Goal: Task Accomplishment & Management: Complete application form

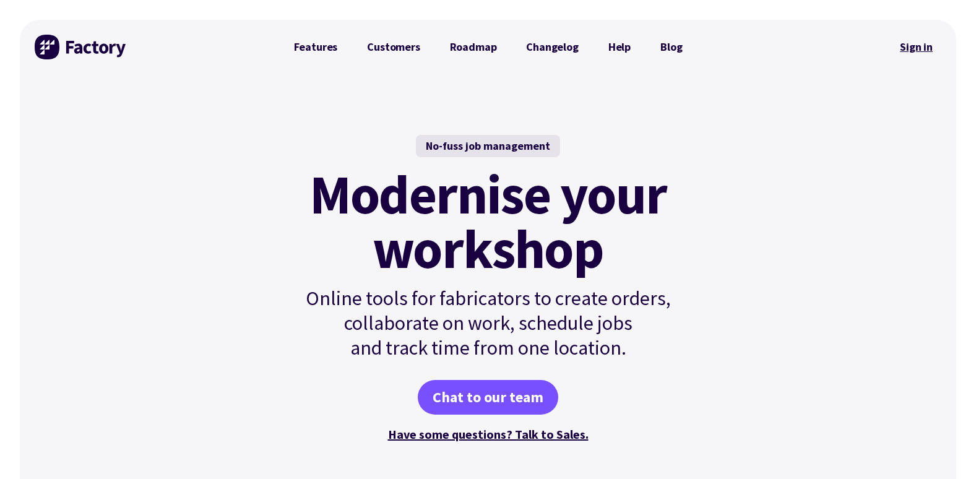
click at [913, 45] on link "Sign in" at bounding box center [916, 47] width 50 height 28
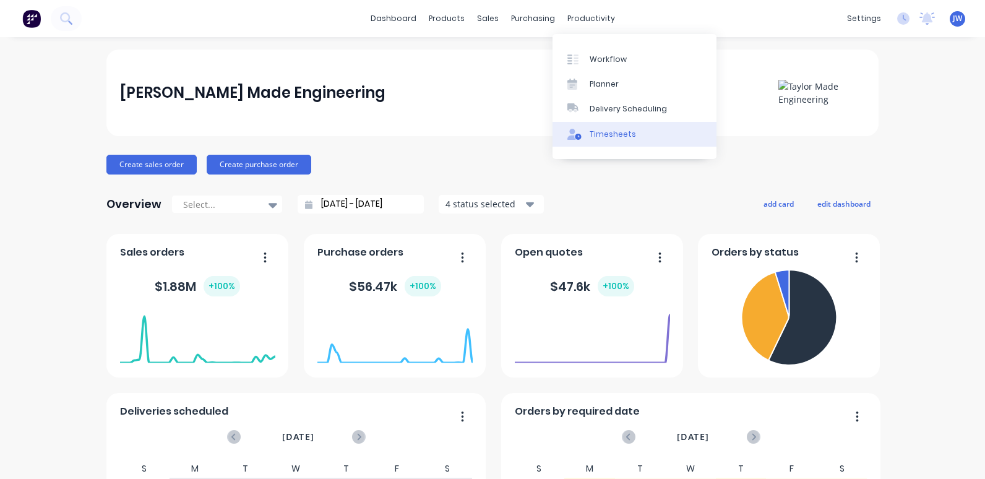
click at [602, 130] on div "Timesheets" at bounding box center [613, 134] width 46 height 11
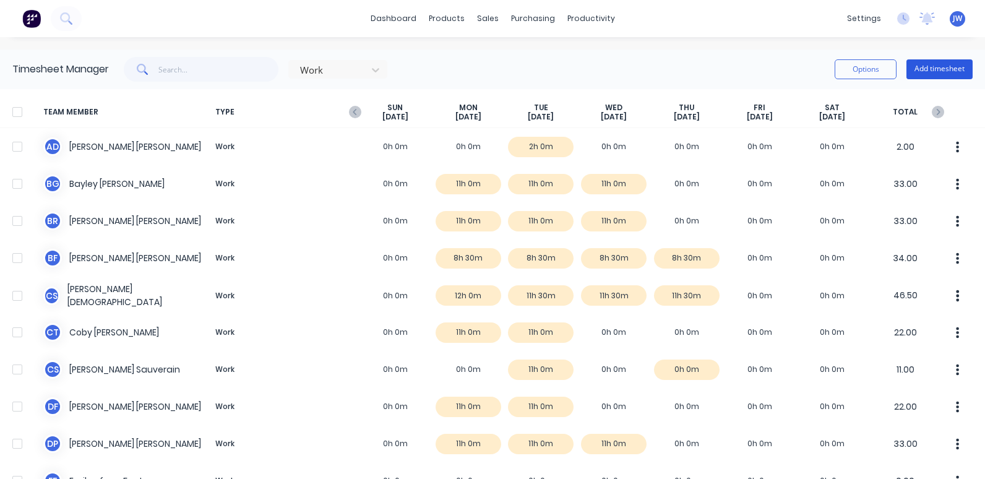
click at [930, 64] on button "Add timesheet" at bounding box center [940, 69] width 66 height 20
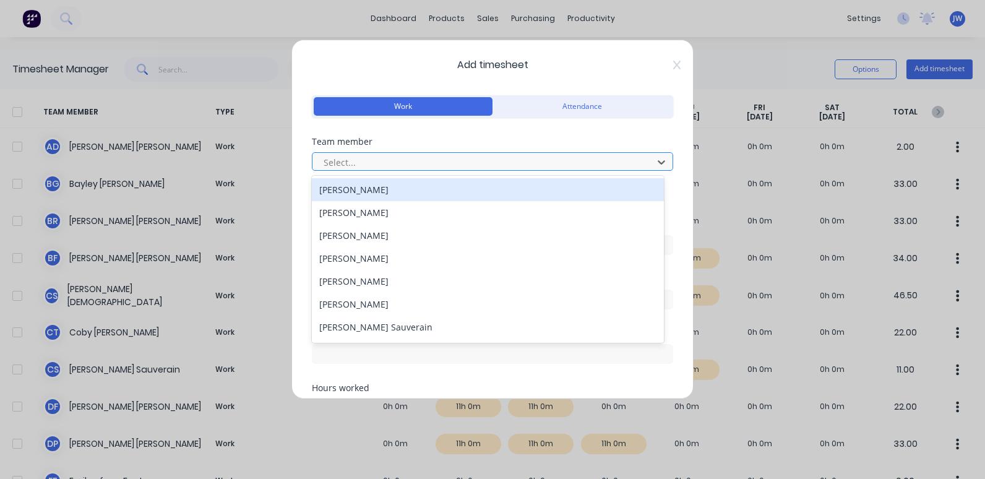
click at [368, 157] on div at bounding box center [485, 162] width 324 height 15
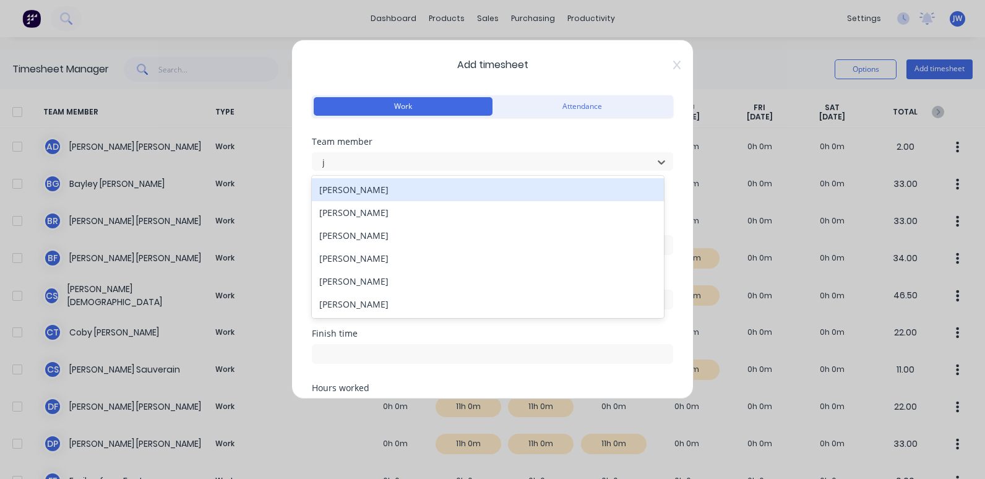
type input "je"
click at [371, 183] on div "[PERSON_NAME]" at bounding box center [488, 189] width 352 height 23
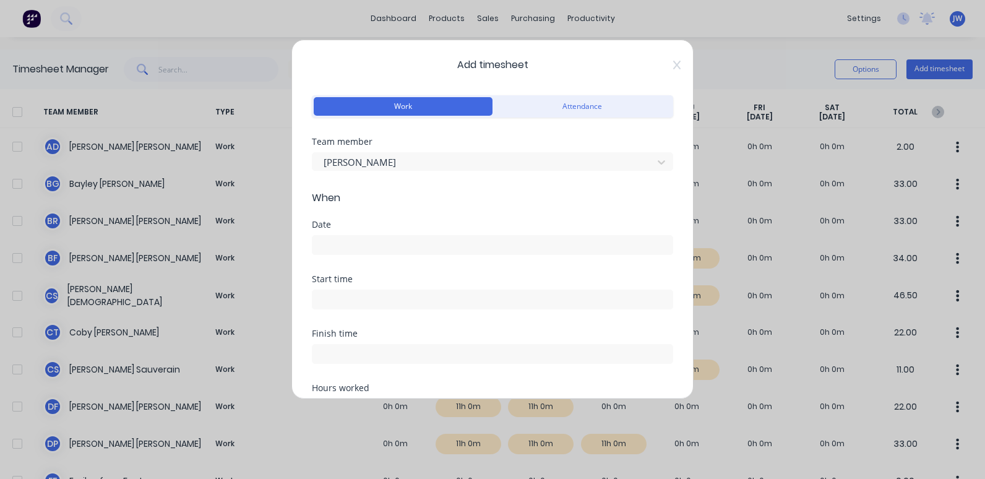
click at [360, 248] on input at bounding box center [493, 245] width 360 height 19
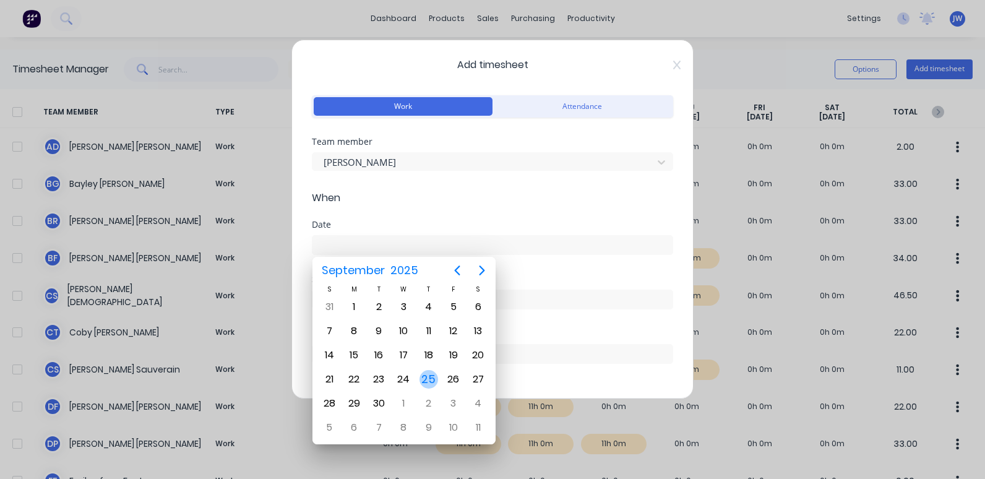
click at [427, 383] on div "25" at bounding box center [429, 379] width 19 height 19
type input "25/09/2025"
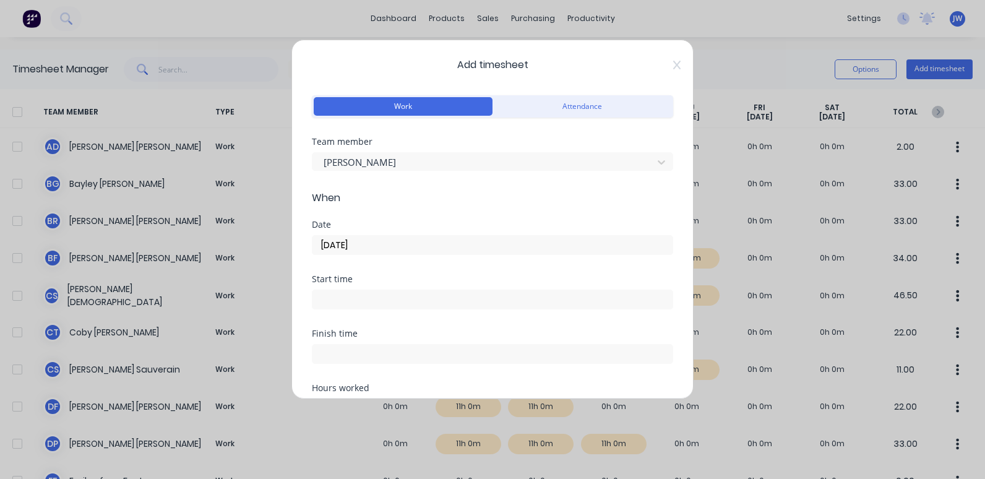
scroll to position [124, 0]
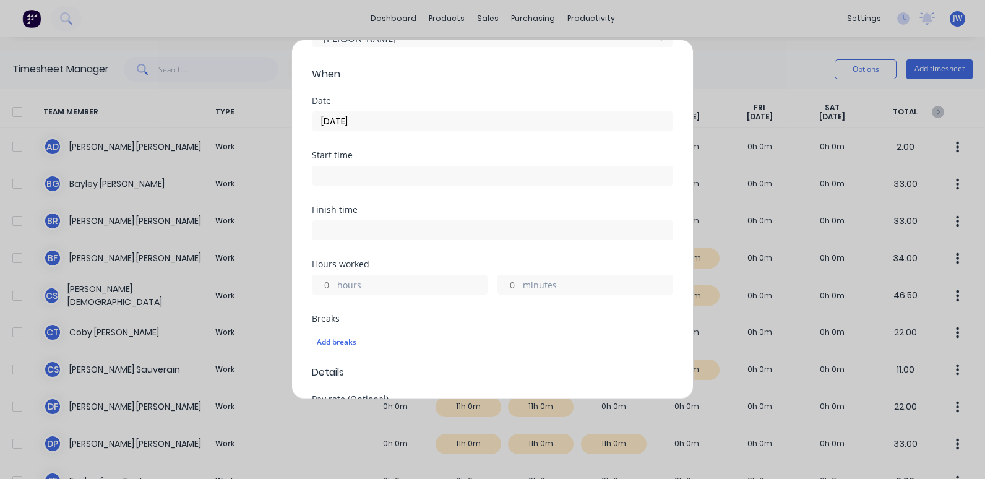
click at [349, 176] on input at bounding box center [493, 176] width 360 height 19
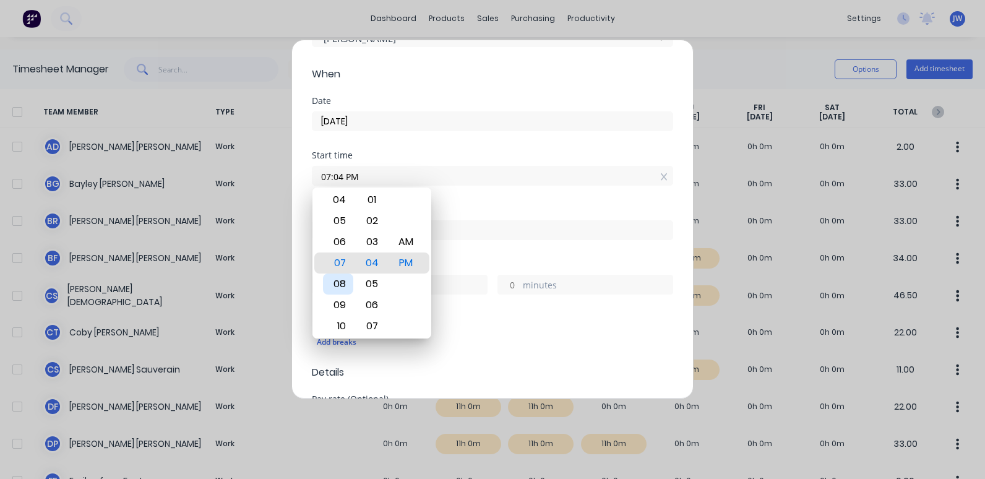
click at [339, 282] on div "08" at bounding box center [338, 284] width 30 height 21
click at [376, 218] on div "00" at bounding box center [372, 220] width 30 height 21
type input "08:00 PM"
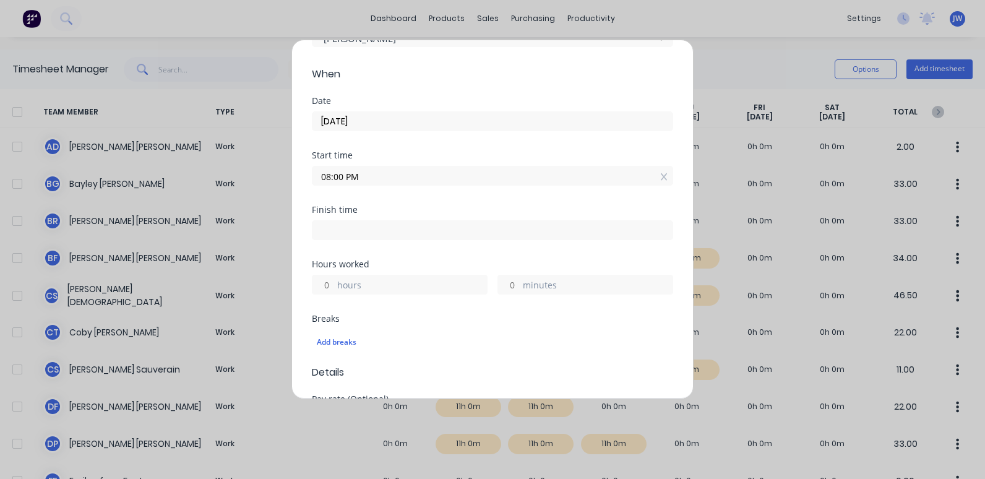
click at [337, 222] on input at bounding box center [493, 230] width 360 height 19
type input "05:03 PM"
type input "21"
type input "3"
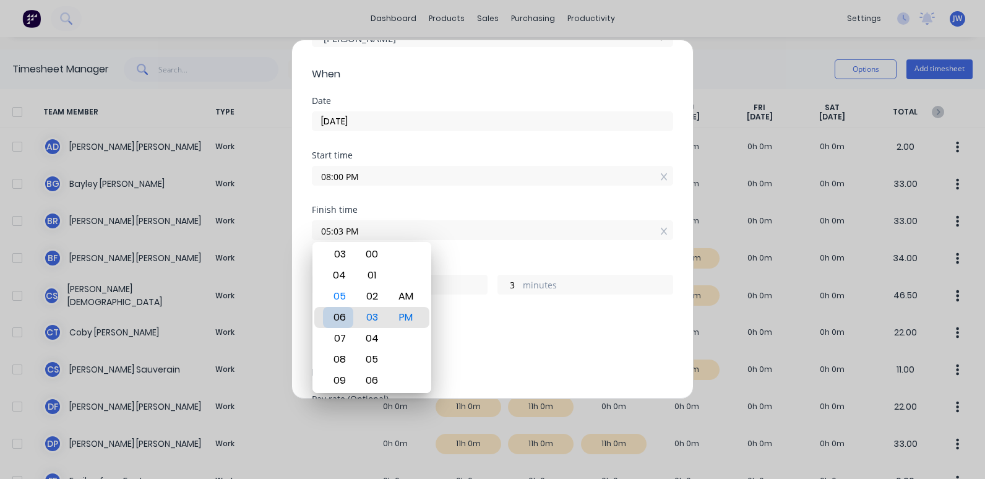
type input "06:03 PM"
type input "22"
type input "07:03 PM"
type input "23"
type input "09:03 PM"
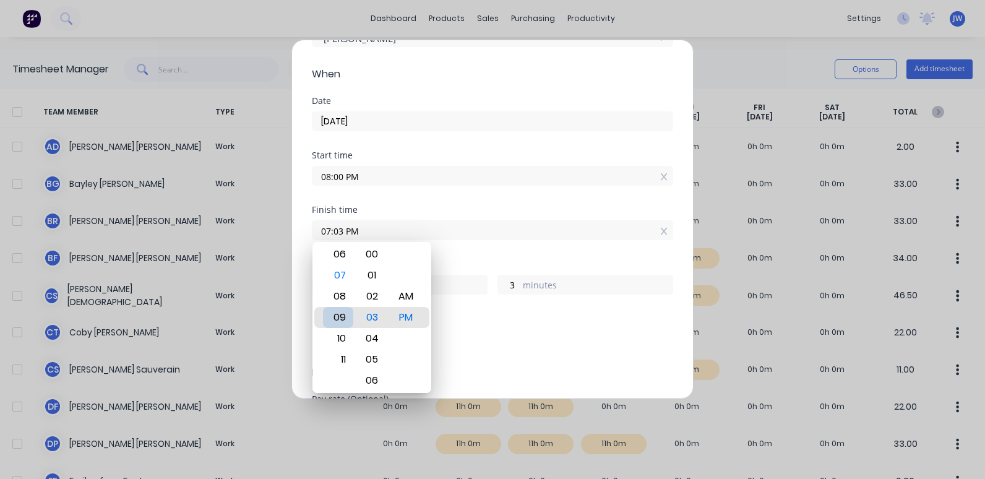
type input "1"
type input "10:03 PM"
type input "2"
type input "11:03 PM"
type input "3"
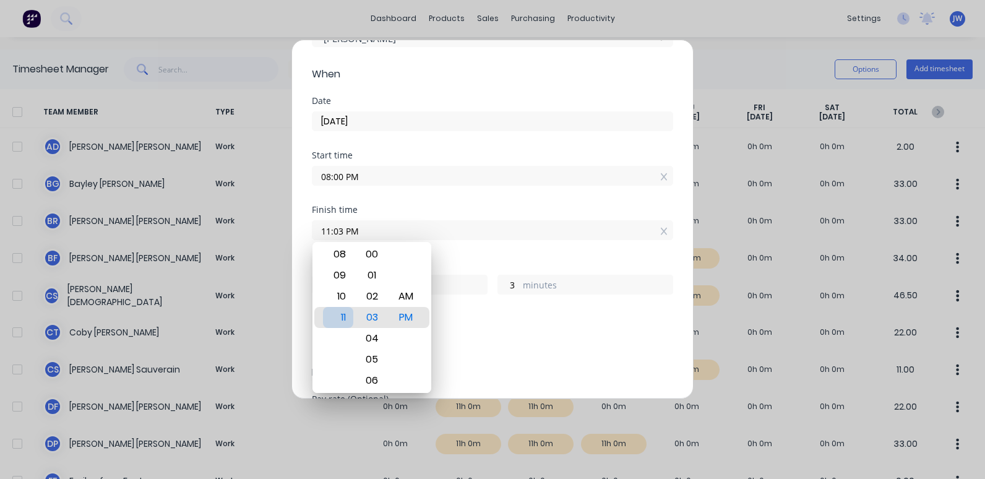
click at [337, 313] on div "11" at bounding box center [338, 317] width 30 height 21
click at [411, 293] on div "AM" at bounding box center [406, 296] width 30 height 21
type input "11:03 AM"
type input "15"
click at [370, 250] on div "00" at bounding box center [372, 254] width 30 height 21
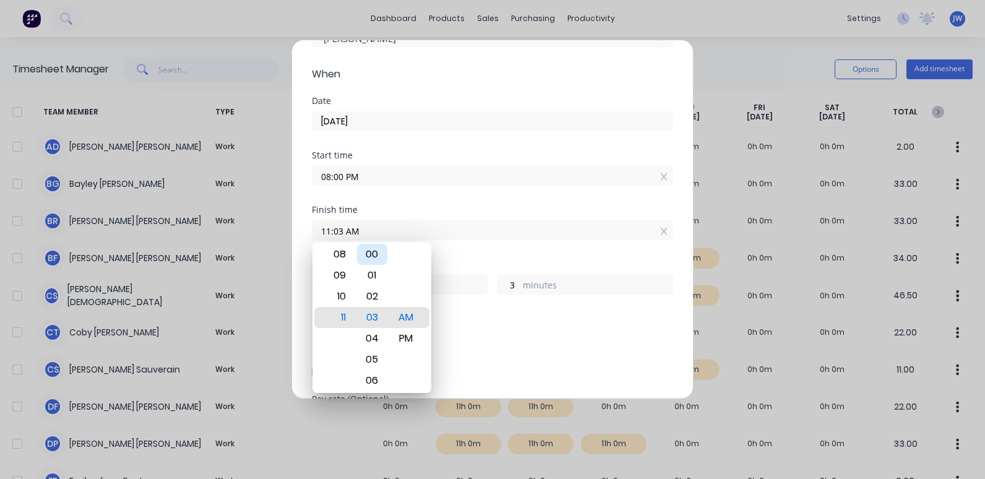
type input "11:00 AM"
type input "0"
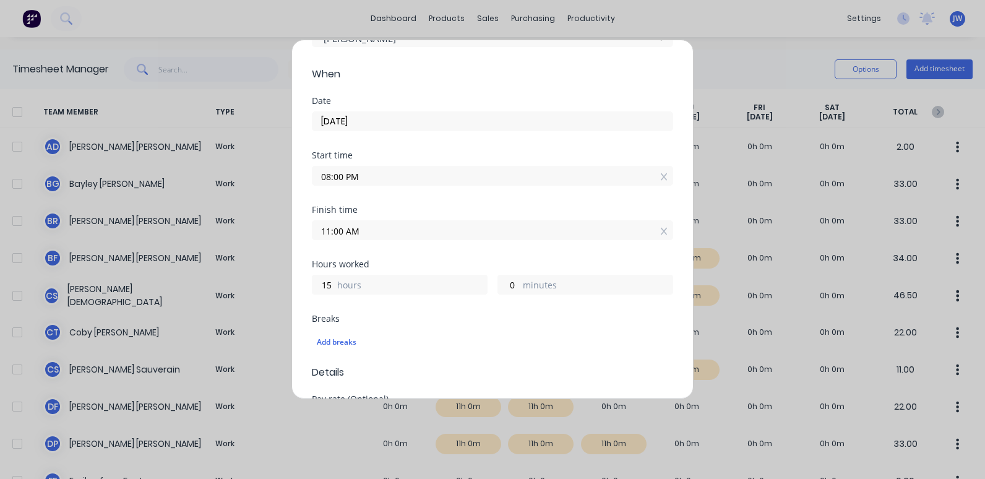
click at [369, 228] on input "11:00 AM" at bounding box center [493, 230] width 360 height 19
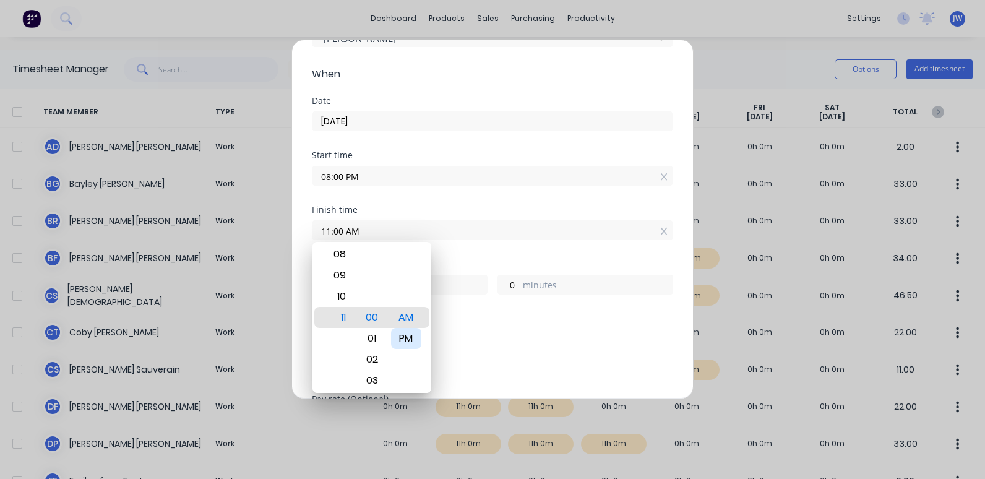
drag, startPoint x: 412, startPoint y: 340, endPoint x: 417, endPoint y: 323, distance: 18.2
click at [412, 339] on div "PM" at bounding box center [406, 338] width 30 height 21
type input "11:00 PM"
type input "3"
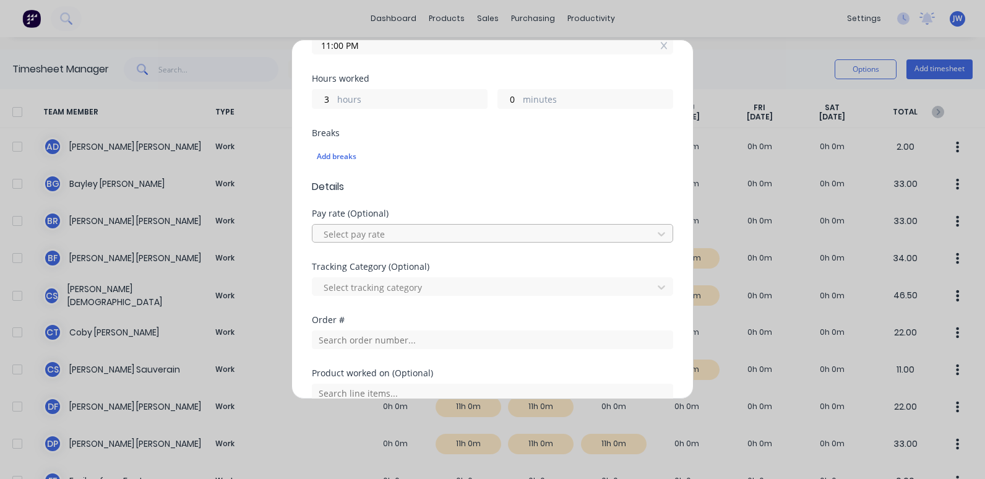
scroll to position [371, 0]
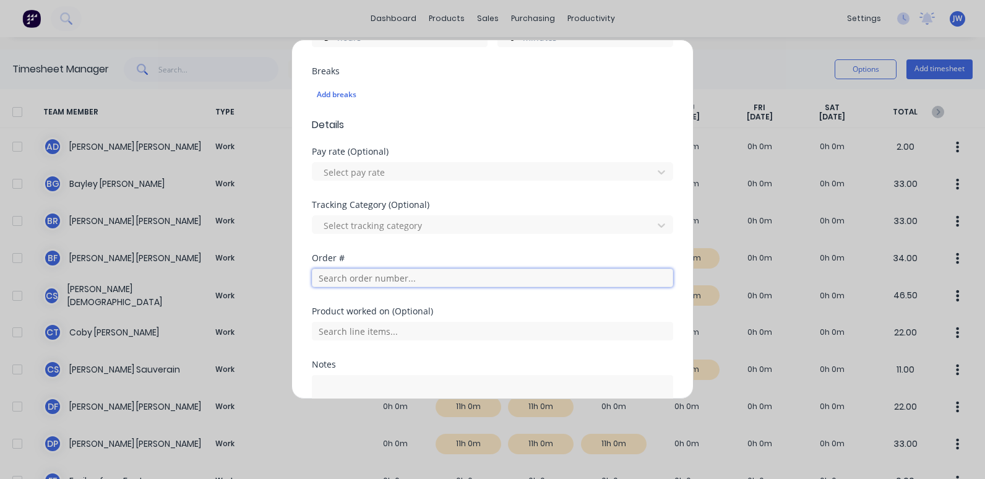
click at [413, 280] on input "text" at bounding box center [493, 278] width 362 height 19
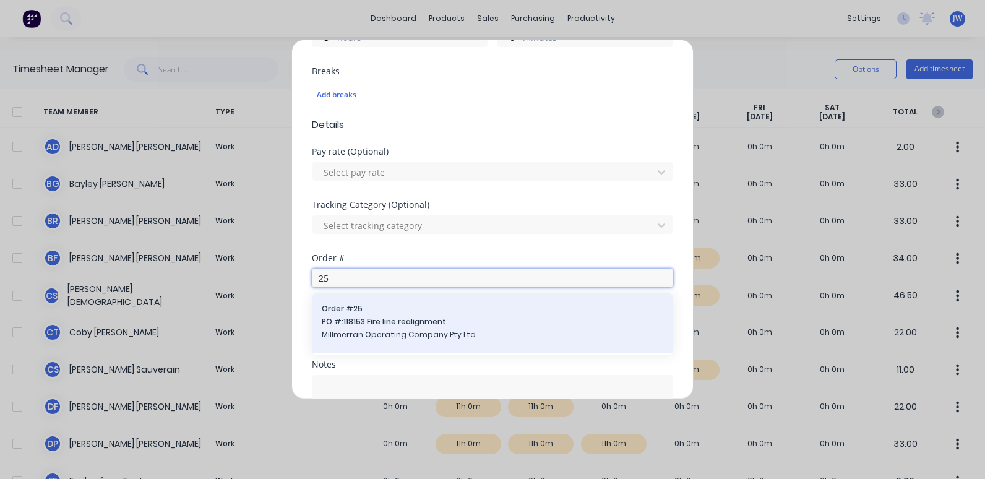
type input "25"
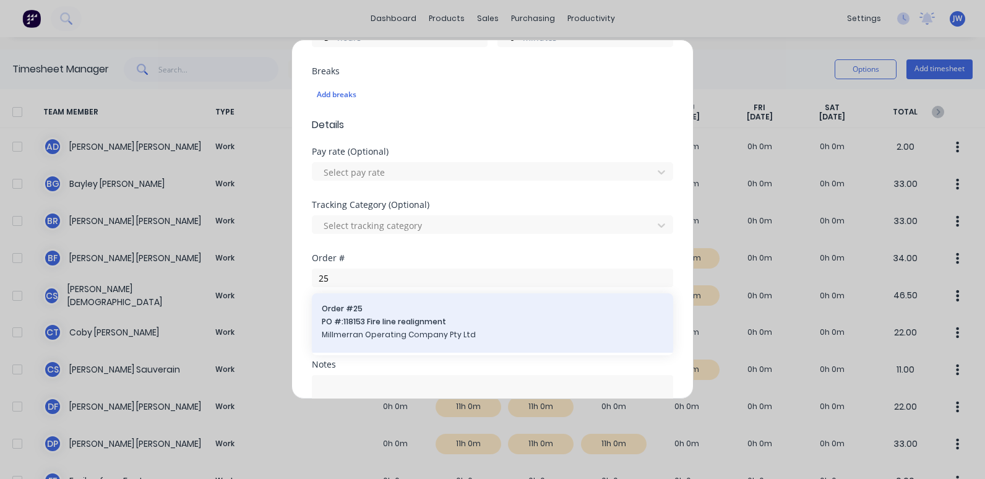
click at [370, 326] on span "PO #: 118153 Fire line realignment" at bounding box center [493, 321] width 342 height 11
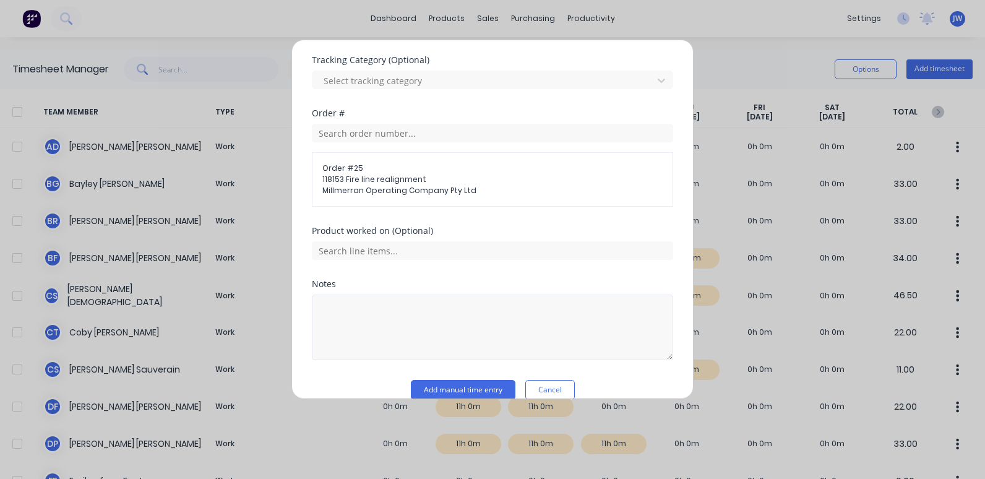
scroll to position [535, 0]
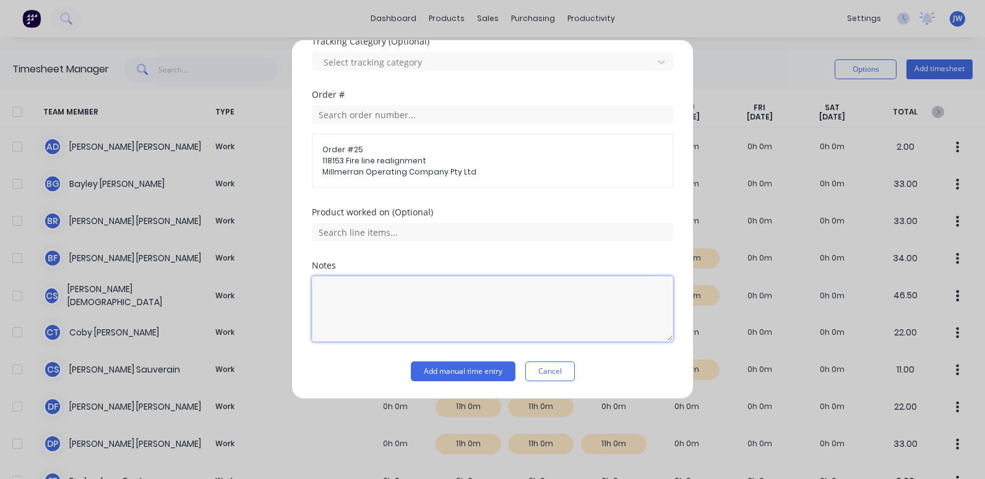
click at [366, 295] on textarea at bounding box center [493, 309] width 362 height 66
type textarea "QA"
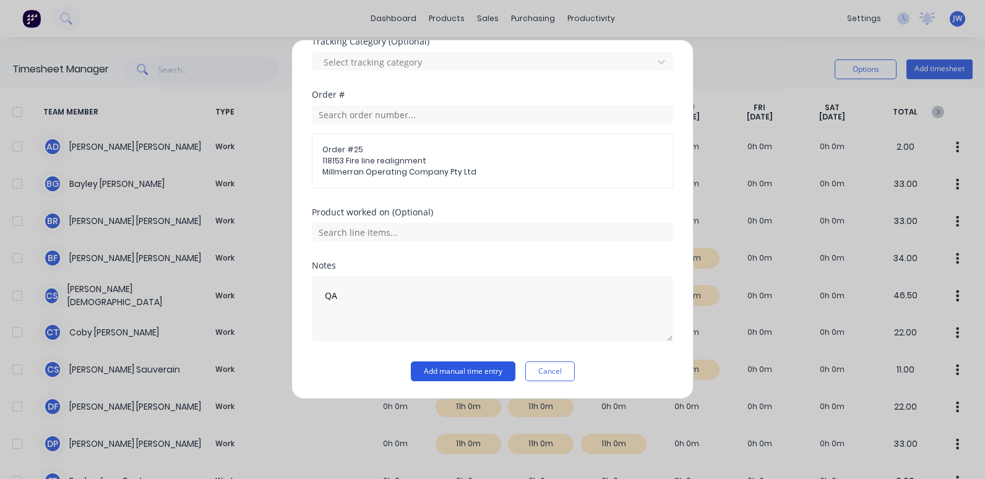
click at [472, 367] on button "Add manual time entry" at bounding box center [463, 372] width 105 height 20
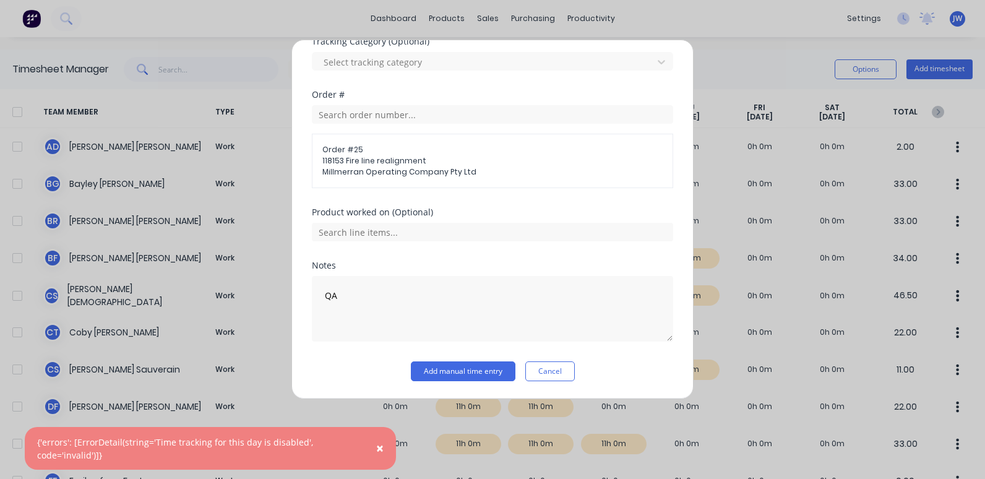
click at [378, 446] on span "×" at bounding box center [379, 447] width 7 height 17
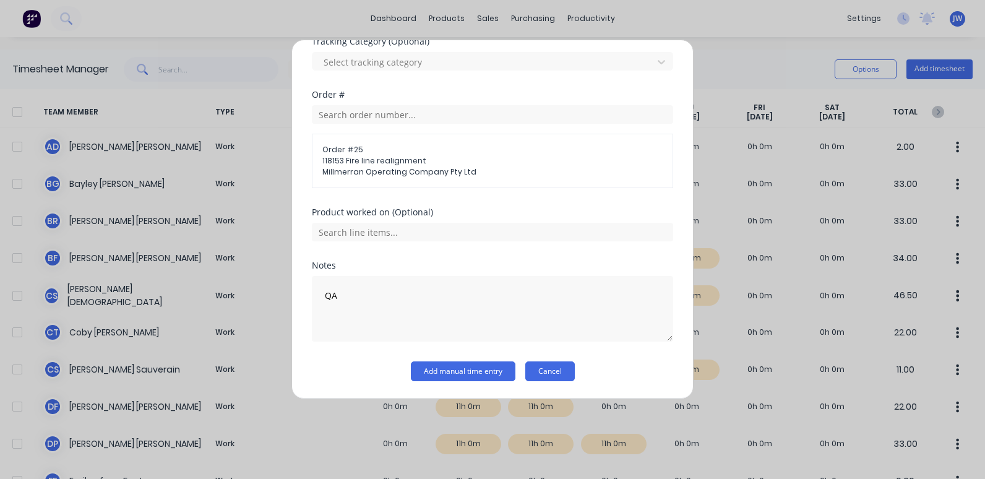
click at [539, 380] on button "Cancel" at bounding box center [551, 372] width 50 height 20
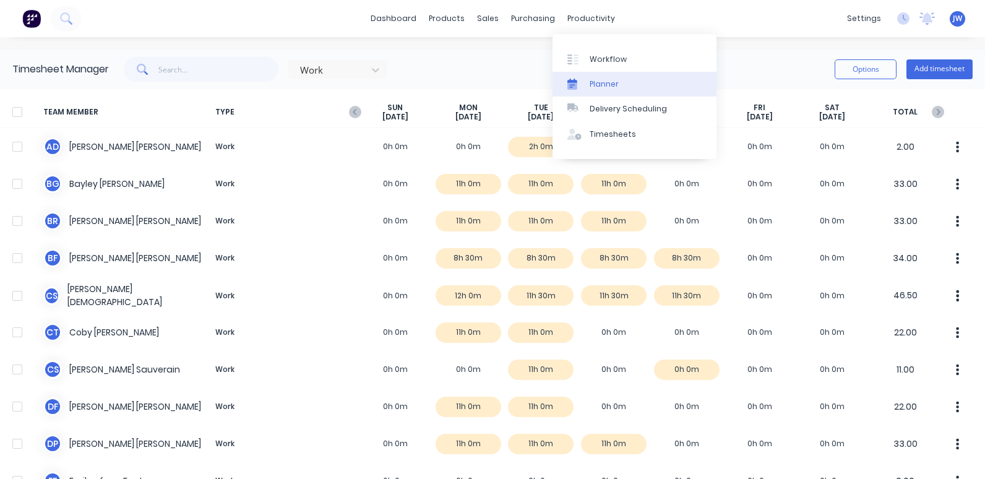
click at [619, 79] on link "Planner" at bounding box center [635, 84] width 164 height 25
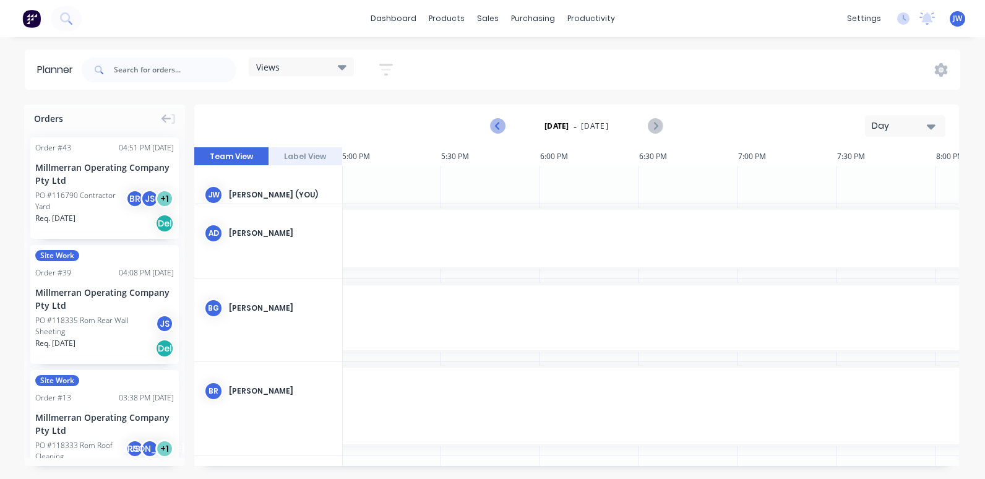
click at [496, 125] on icon "Previous page" at bounding box center [498, 126] width 15 height 15
click at [658, 124] on icon "Next page" at bounding box center [654, 126] width 15 height 15
click at [146, 67] on input "text" at bounding box center [175, 70] width 123 height 25
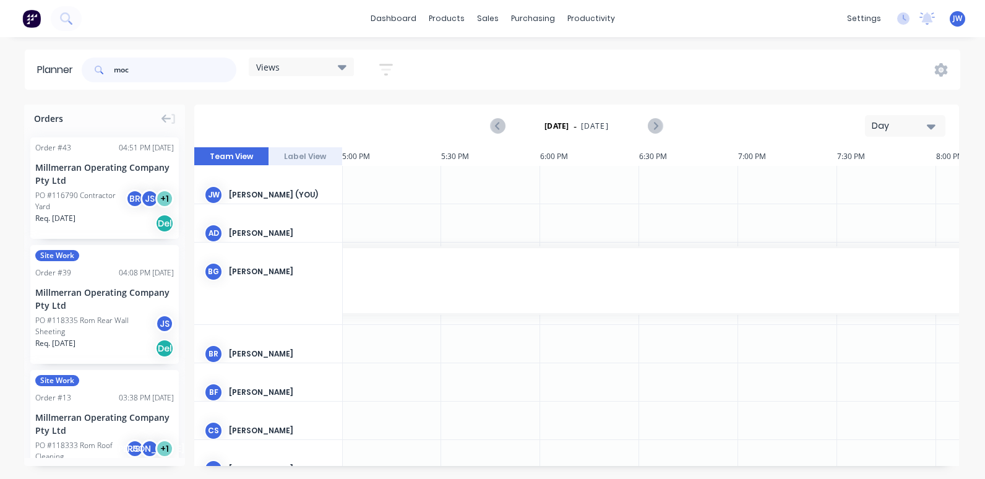
type input "moc"
click at [300, 156] on button "Label View" at bounding box center [306, 156] width 74 height 19
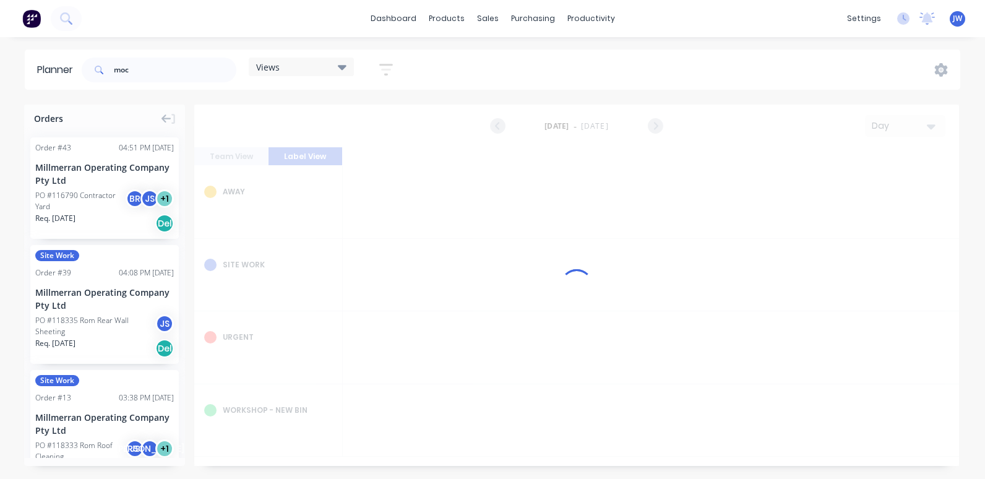
scroll to position [0, 3368]
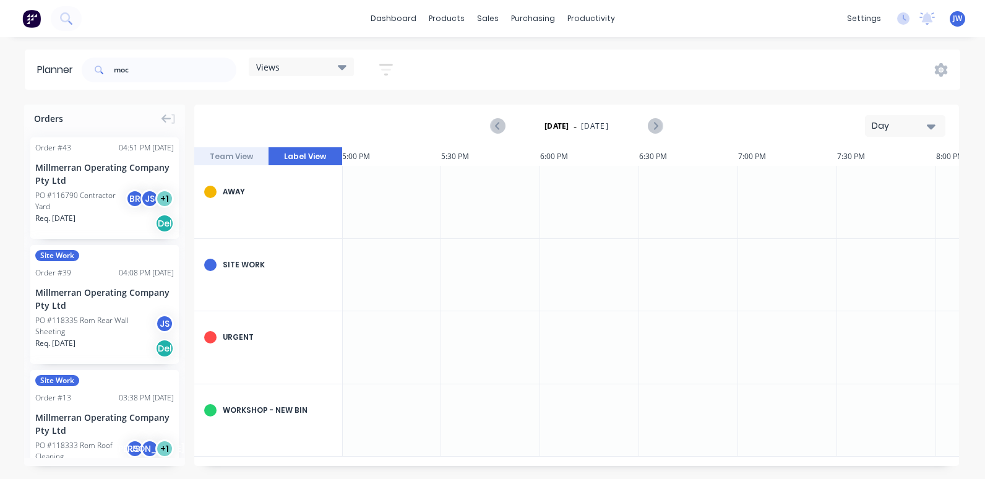
click at [242, 157] on button "Team View" at bounding box center [231, 156] width 74 height 19
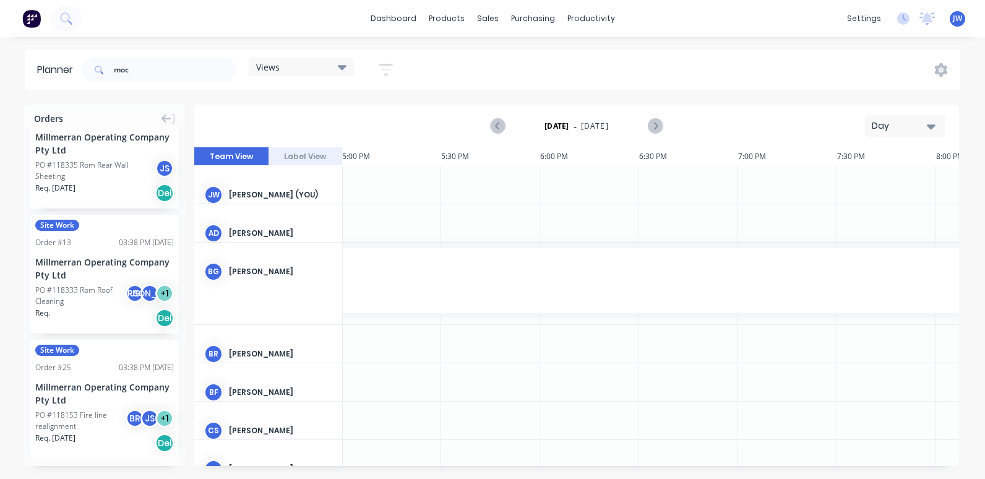
scroll to position [172, 0]
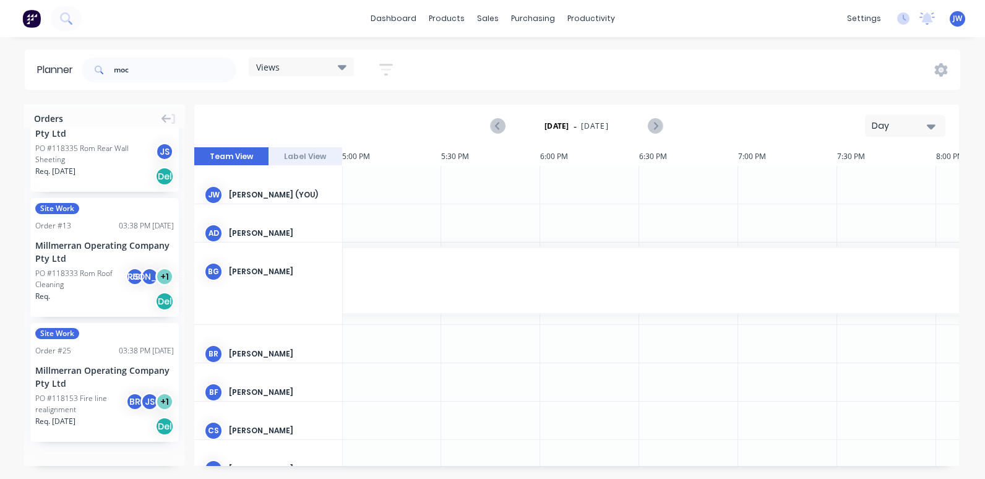
click at [90, 386] on div "Millmerran Operating Company Pty Ltd" at bounding box center [104, 377] width 139 height 26
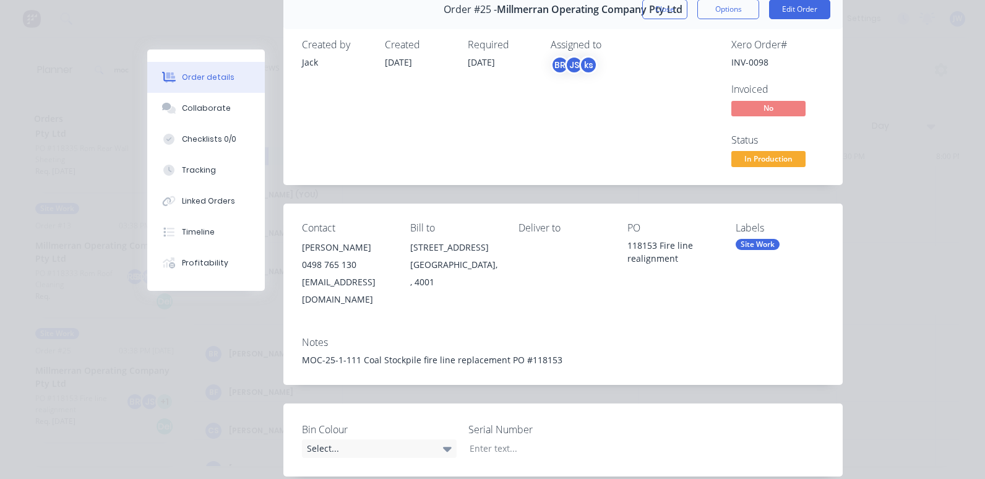
scroll to position [0, 0]
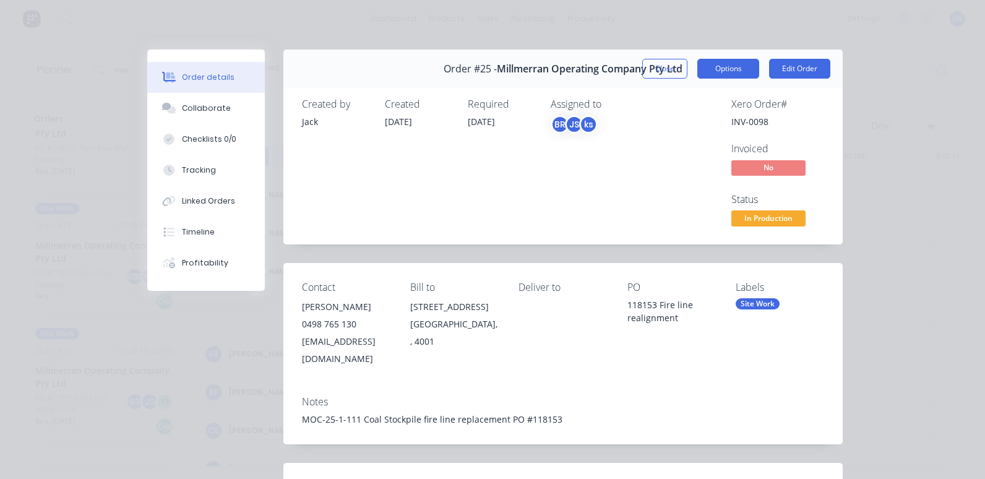
click at [728, 69] on button "Options" at bounding box center [729, 69] width 62 height 20
click at [563, 195] on div "Assigned to BR JS ks" at bounding box center [613, 163] width 124 height 131
click at [201, 177] on button "Tracking" at bounding box center [206, 170] width 118 height 31
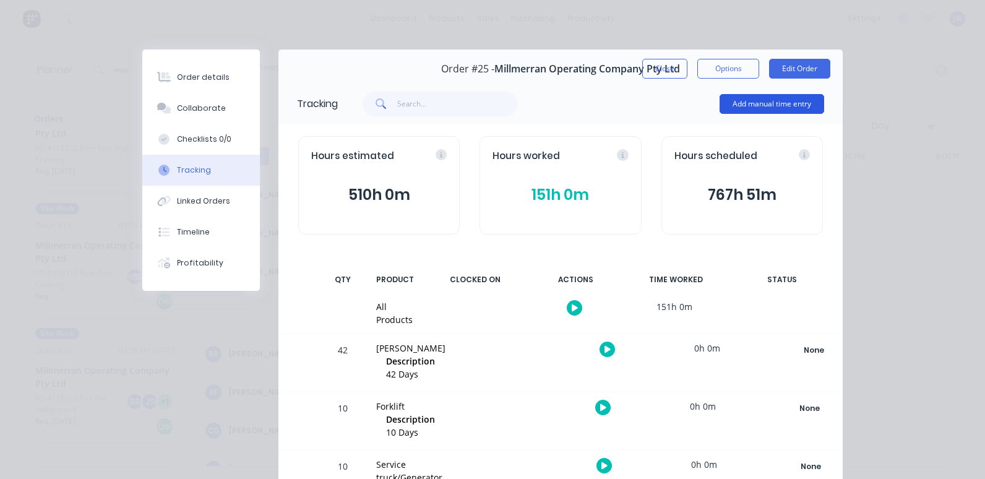
click at [761, 103] on button "Add manual time entry" at bounding box center [772, 104] width 105 height 20
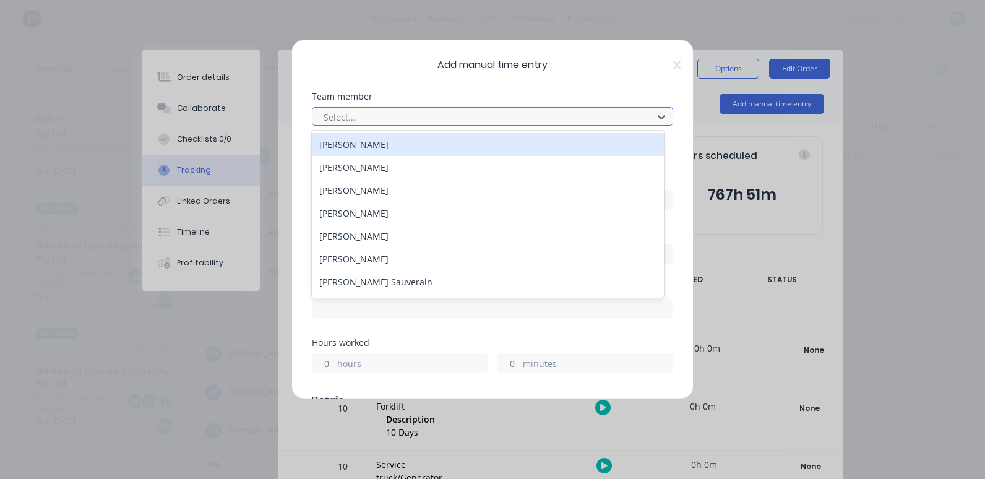
click at [409, 112] on div at bounding box center [485, 117] width 324 height 15
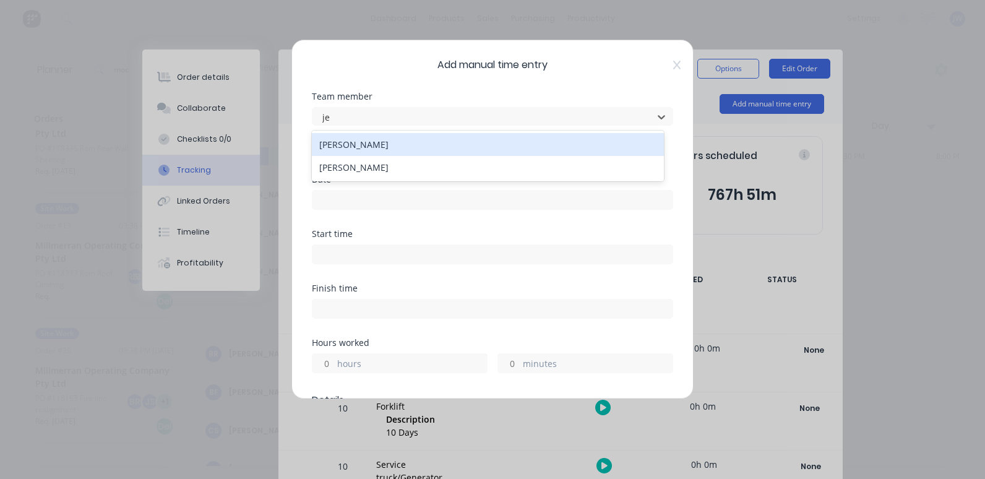
type input "jef"
click at [413, 139] on div "[PERSON_NAME]" at bounding box center [488, 144] width 352 height 23
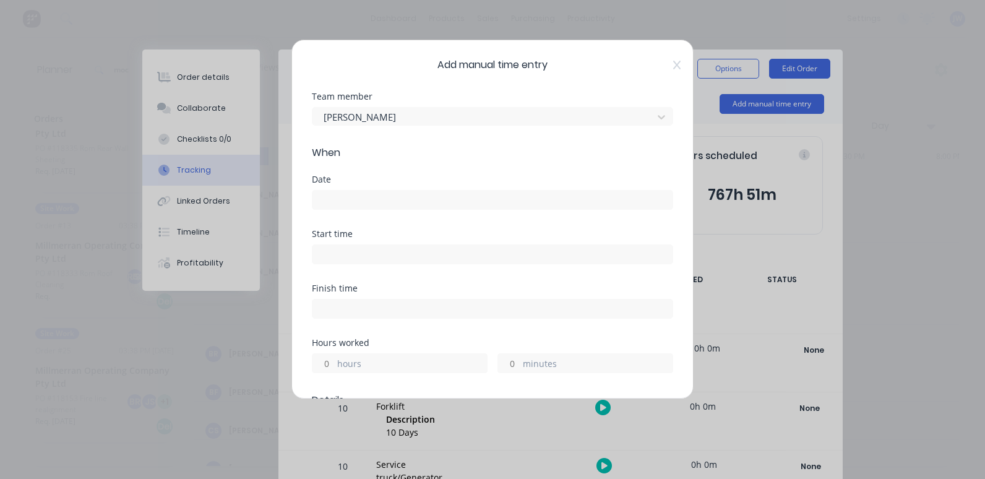
click at [365, 195] on input at bounding box center [493, 200] width 360 height 19
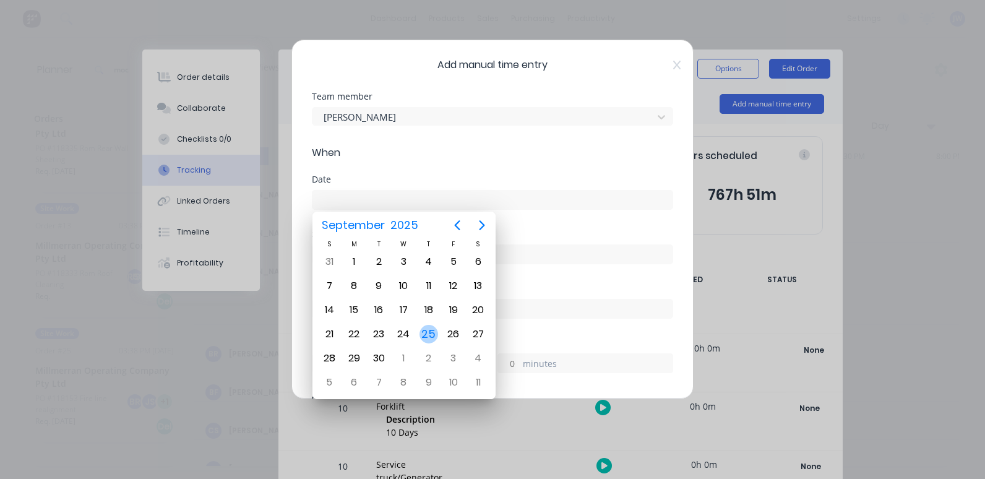
click at [425, 339] on div "25" at bounding box center [429, 334] width 19 height 19
type input "25/09/2025"
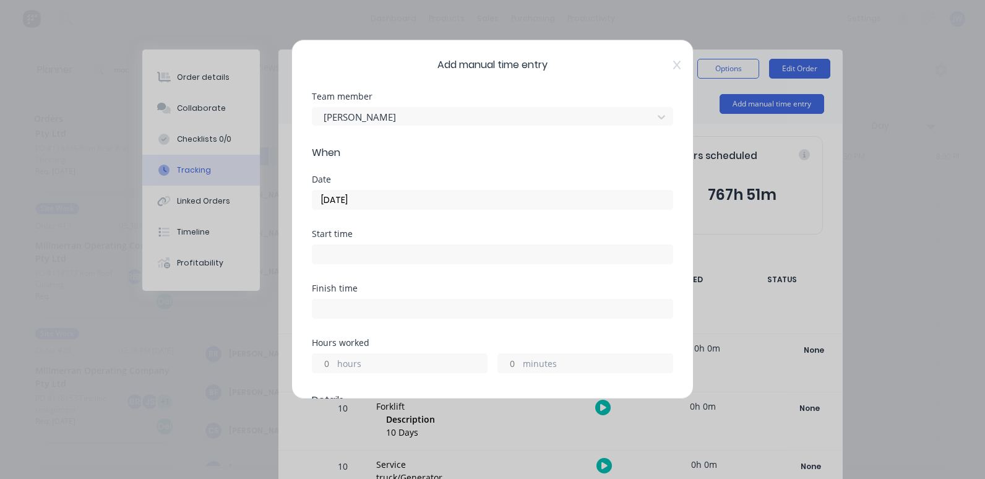
click at [341, 247] on input at bounding box center [493, 254] width 360 height 19
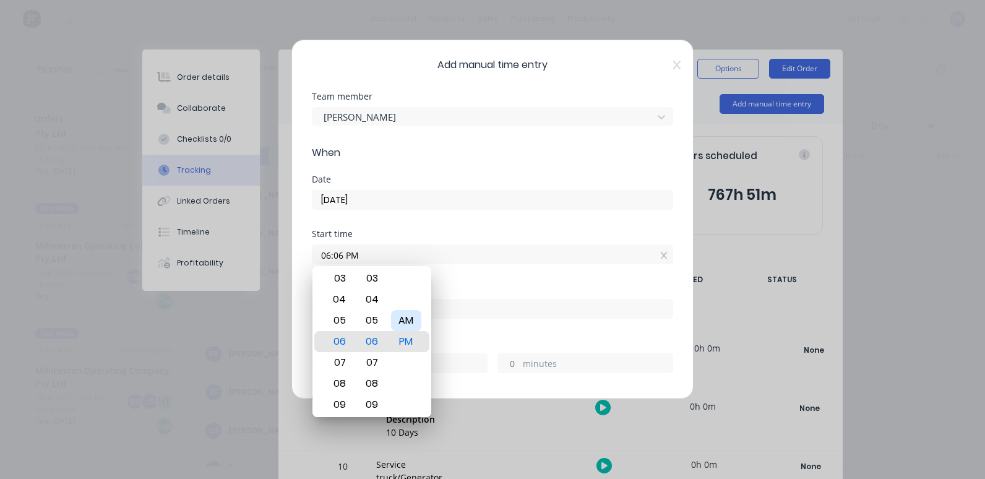
click at [405, 324] on div "AM" at bounding box center [406, 320] width 30 height 21
click at [342, 381] on div "08" at bounding box center [338, 383] width 30 height 21
type input "08:00 AM"
click at [387, 342] on div "00" at bounding box center [372, 341] width 30 height 21
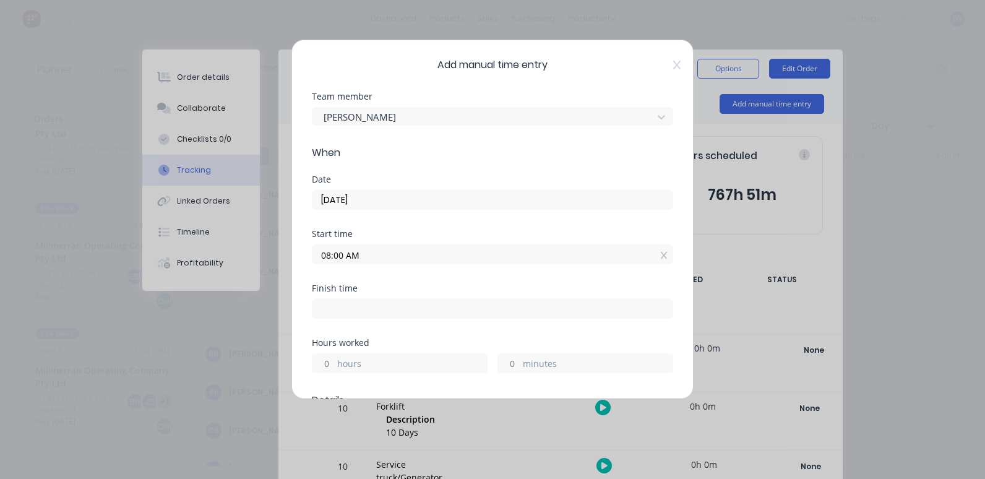
click at [347, 315] on input at bounding box center [493, 309] width 360 height 19
type input "05:07 PM"
type input "9"
type input "7"
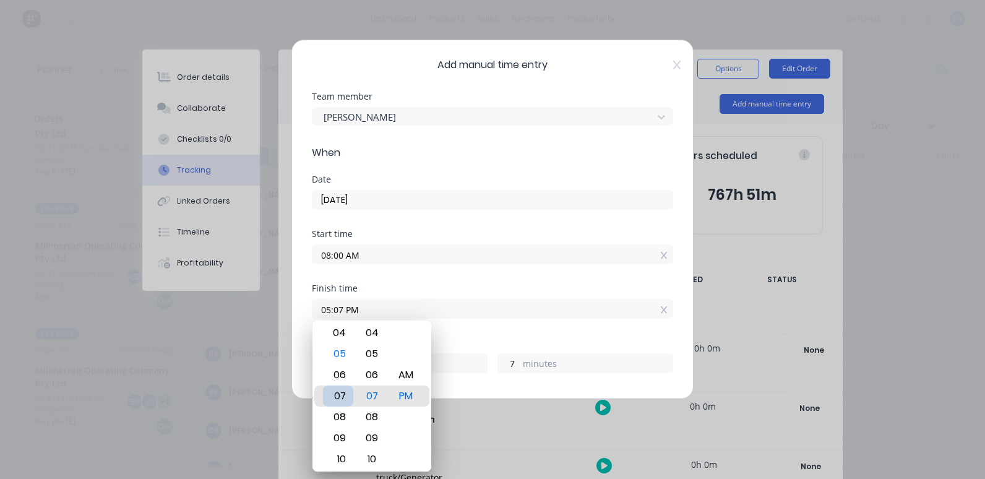
type input "07:07 PM"
type input "11"
type input "09:07 PM"
type input "13"
click at [346, 438] on div "11" at bounding box center [338, 438] width 30 height 21
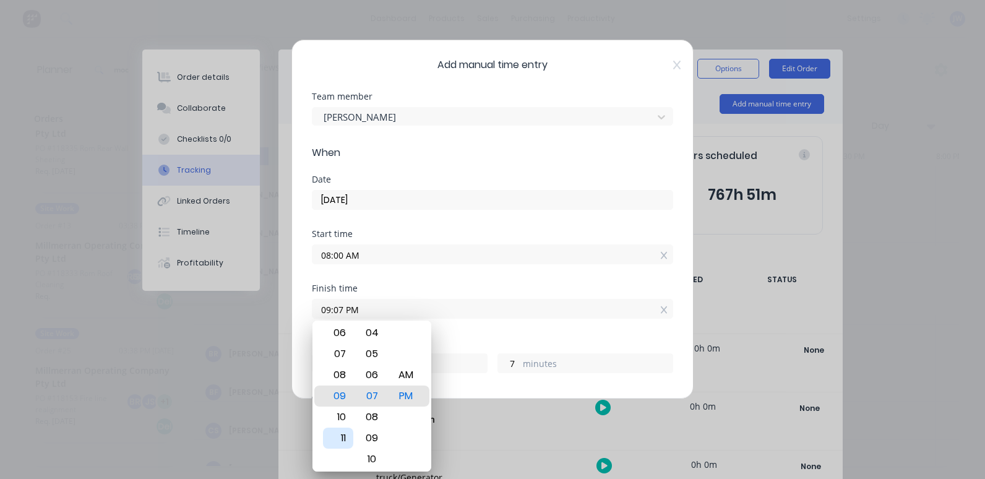
type input "11:07 PM"
type input "15"
type input "11:10 PM"
type input "10"
type input "11:09 PM"
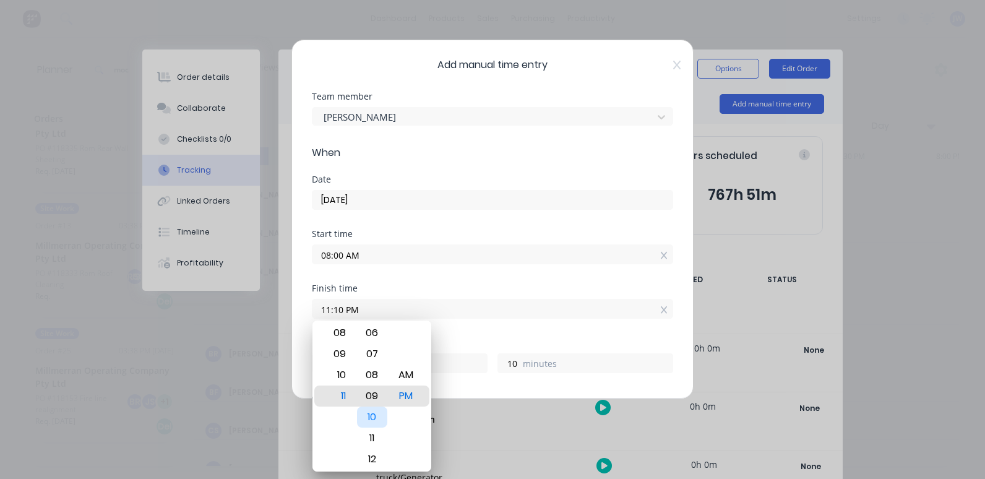
type input "9"
type input "11:07 PM"
type input "7"
type input "11:05 PM"
type input "5"
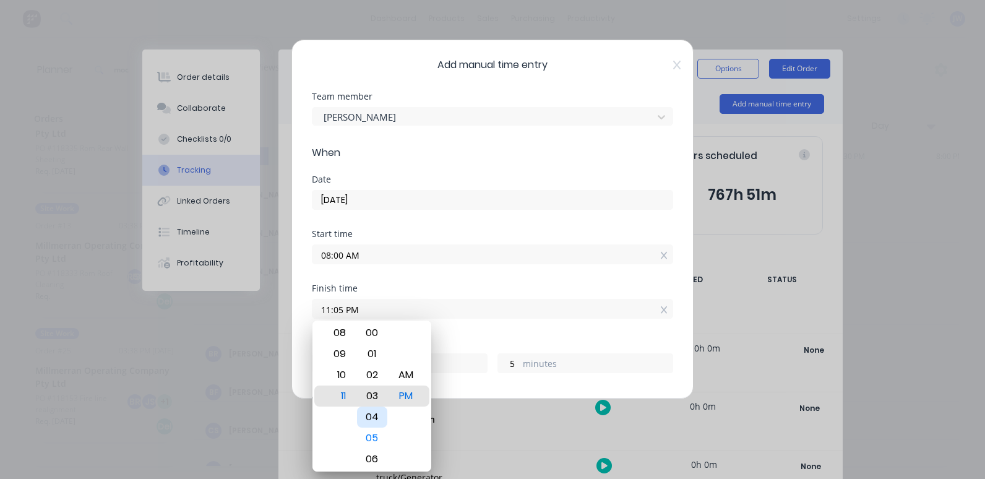
type input "11:03 PM"
type input "3"
type input "11:01 PM"
type input "1"
type input "11:00 PM"
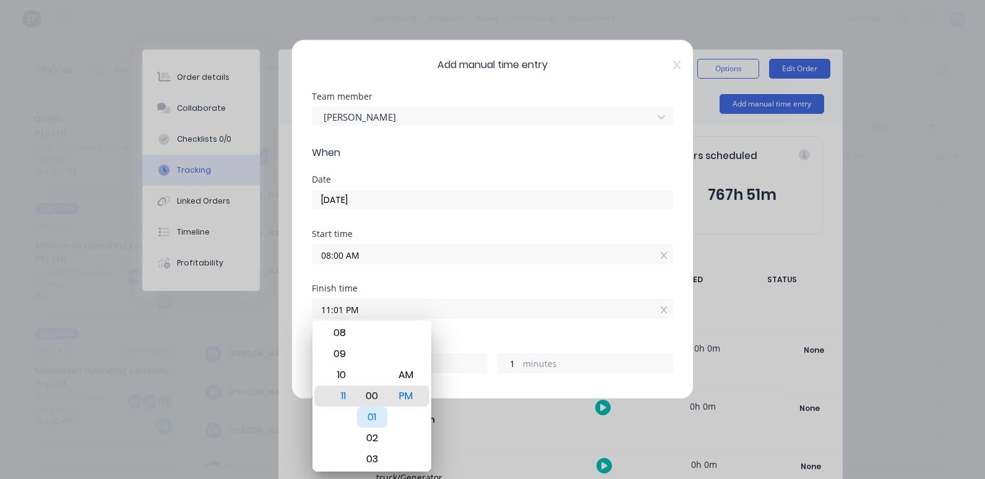
type input "0"
click at [379, 391] on div "00" at bounding box center [372, 396] width 30 height 21
click at [407, 373] on div "AM" at bounding box center [406, 375] width 30 height 21
type input "11:00 AM"
type input "3"
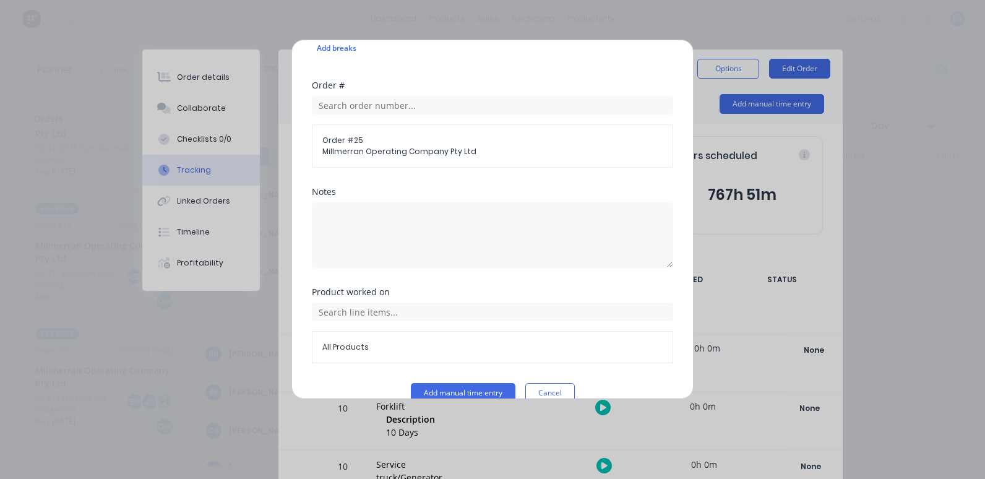
scroll to position [530, 0]
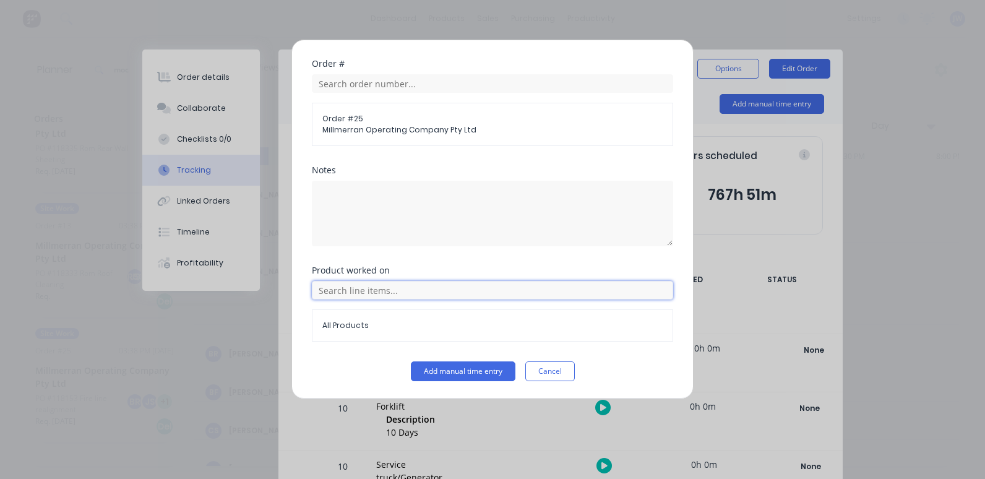
click at [357, 288] on input "text" at bounding box center [493, 290] width 362 height 19
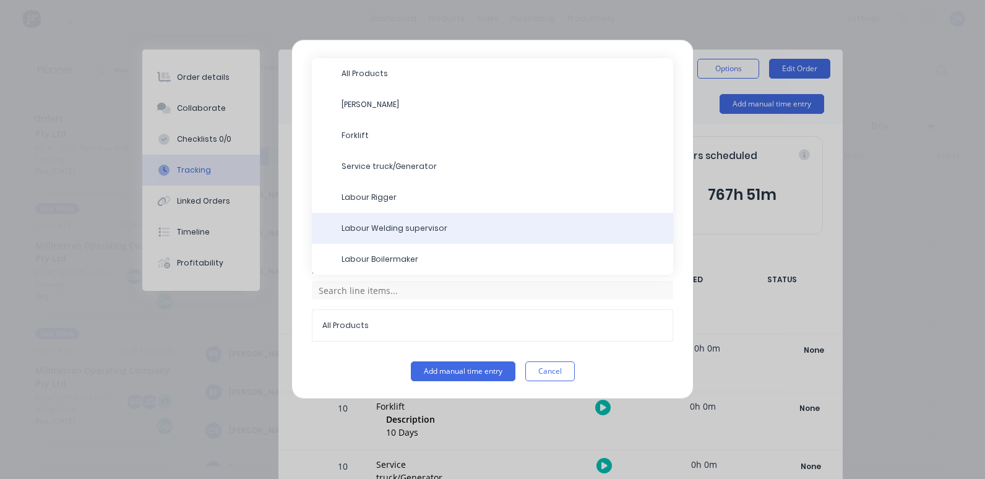
click at [381, 228] on span "Labour Welding supervisor" at bounding box center [503, 228] width 322 height 11
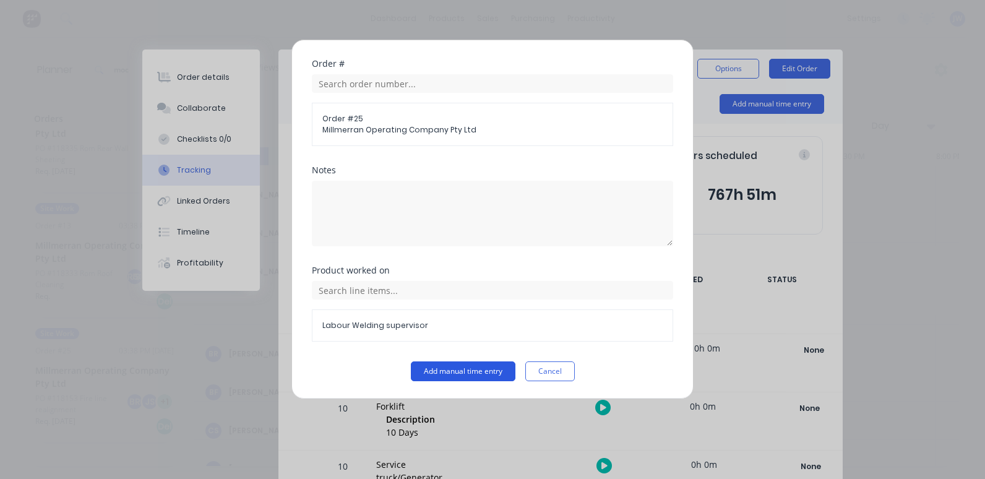
click at [460, 370] on button "Add manual time entry" at bounding box center [463, 372] width 105 height 20
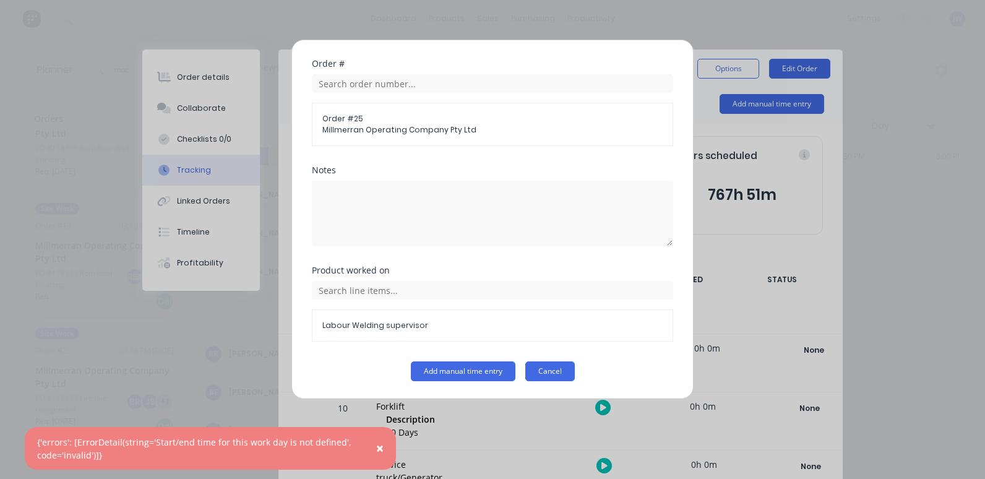
click at [556, 368] on button "Cancel" at bounding box center [551, 372] width 50 height 20
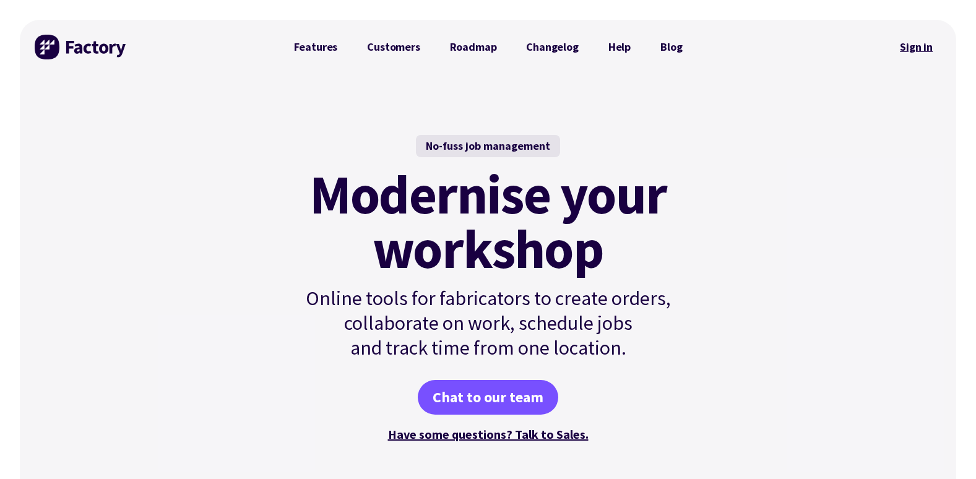
click at [919, 50] on link "Sign in" at bounding box center [916, 47] width 50 height 28
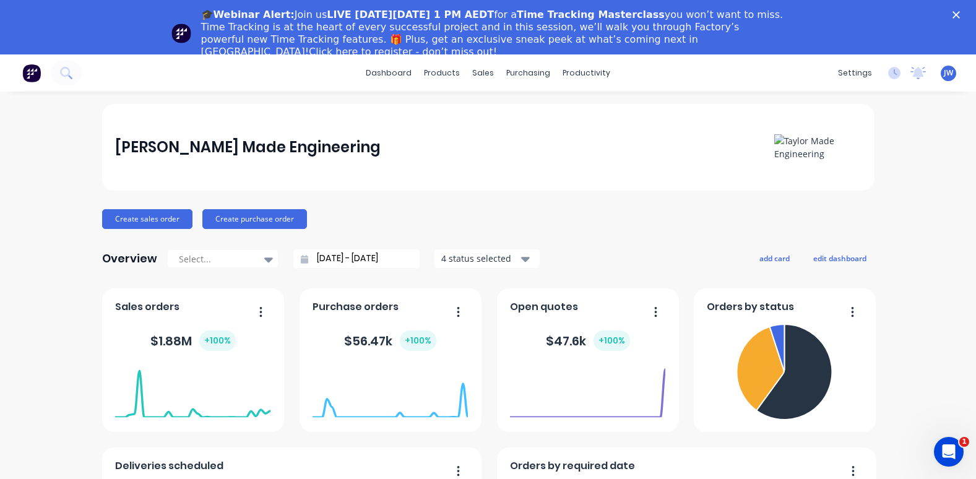
click at [960, 12] on polygon "Close" at bounding box center [956, 14] width 7 height 7
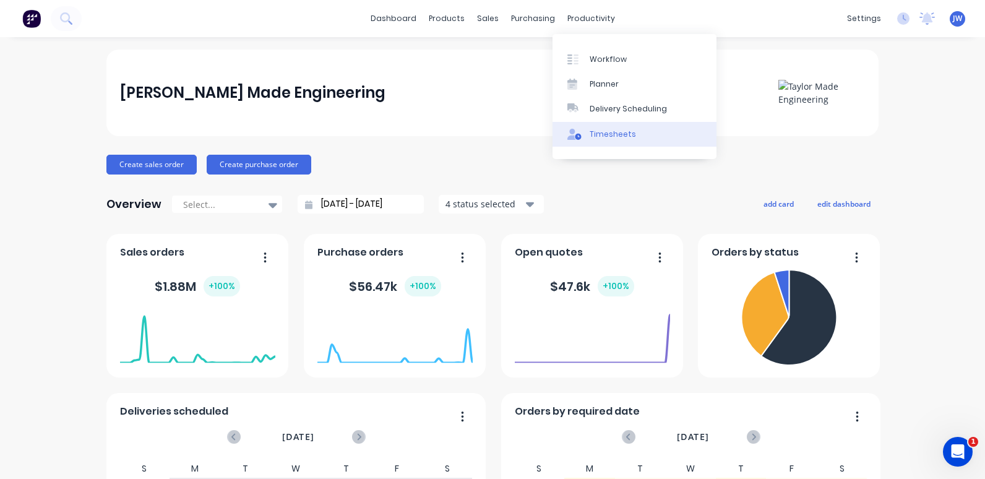
click at [603, 131] on div "Timesheets" at bounding box center [613, 134] width 46 height 11
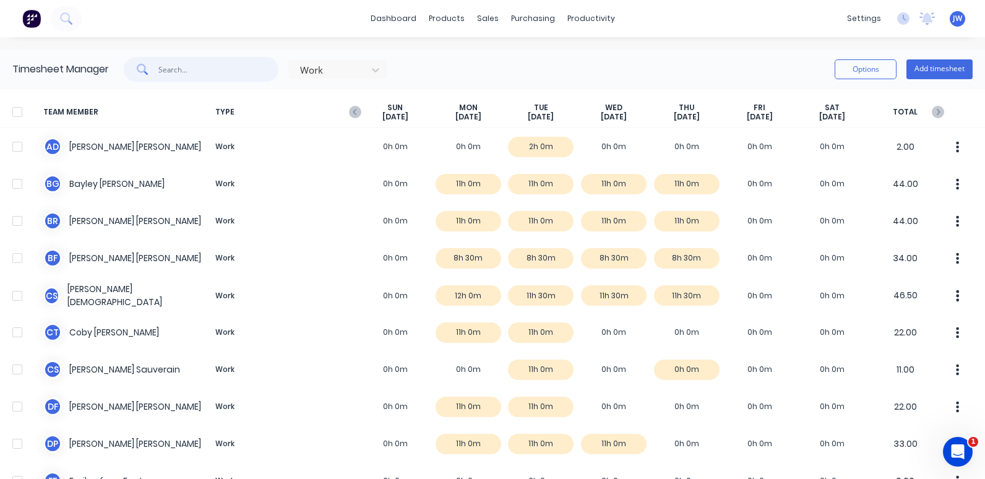
click at [215, 73] on input "text" at bounding box center [218, 69] width 121 height 25
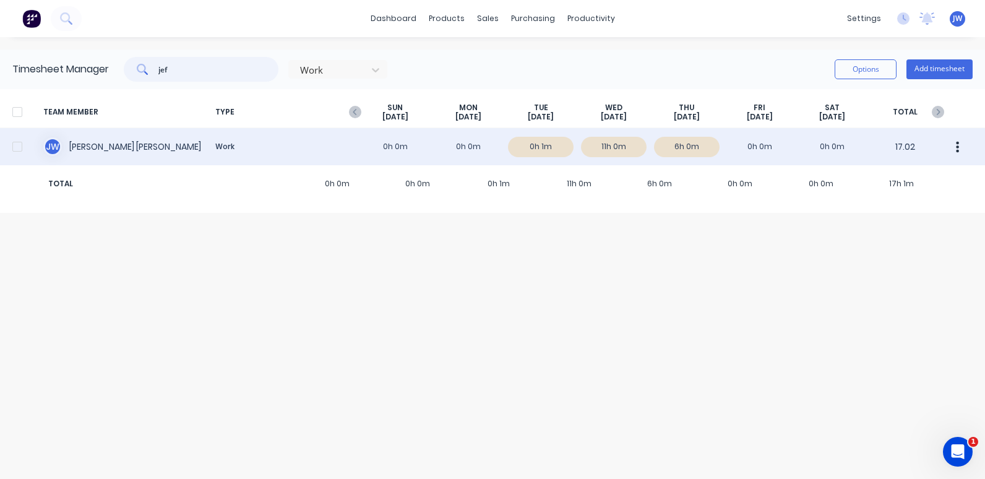
type input "jef"
click at [102, 147] on div "[PERSON_NAME] [PERSON_NAME] Work 0h 0m 0h 0m 0h 1m 11h 0m 6h 0m 0h 0m 0h 0m 17.…" at bounding box center [492, 146] width 985 height 37
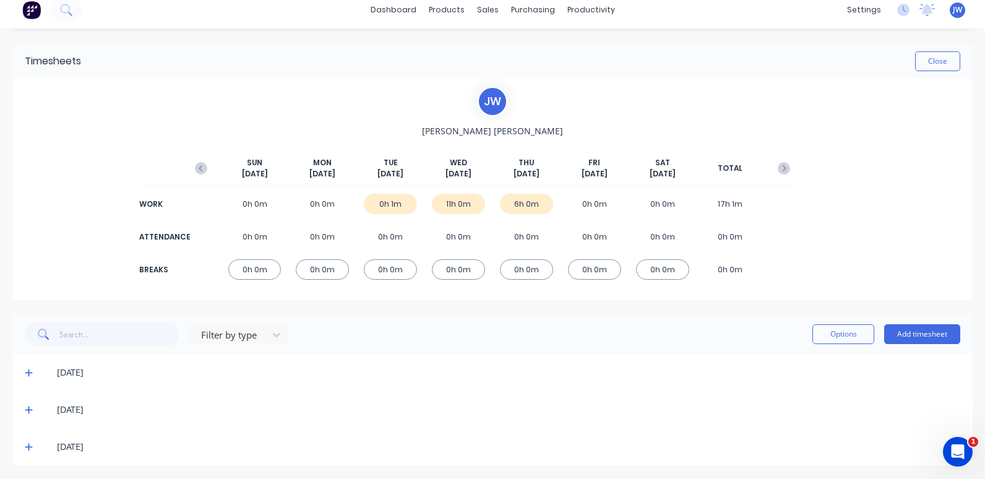
scroll to position [11, 0]
click at [28, 371] on icon at bounding box center [28, 371] width 7 height 7
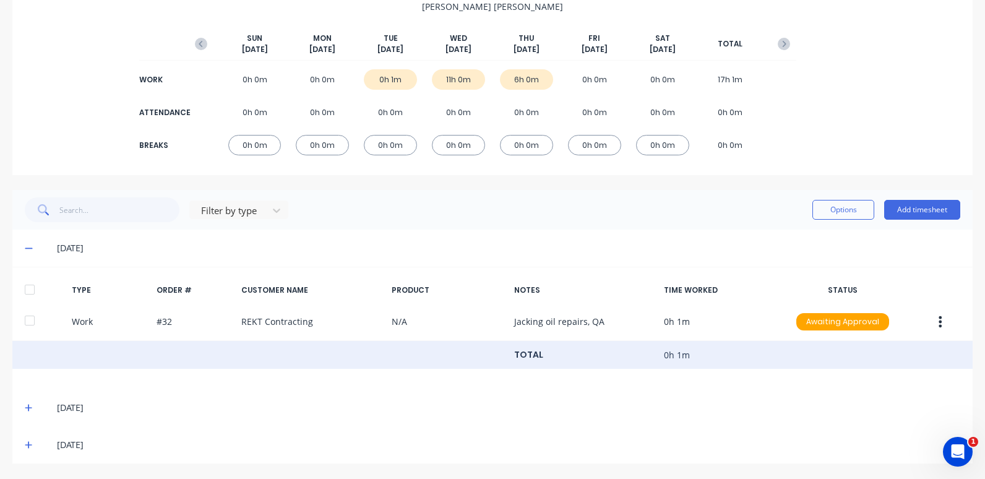
scroll to position [0, 0]
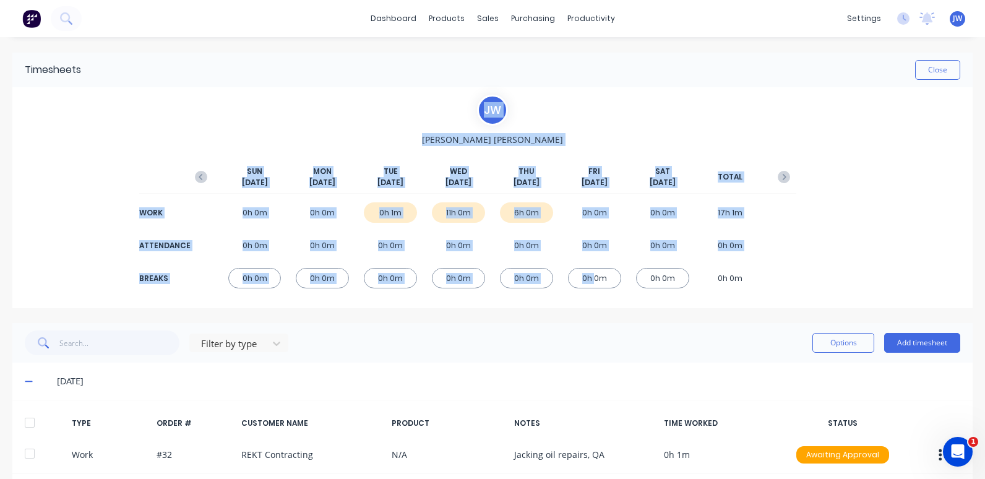
drag, startPoint x: 352, startPoint y: 66, endPoint x: 589, endPoint y: 291, distance: 326.6
click at [589, 291] on div "Timesheets Close [PERSON_NAME] [PERSON_NAME] [DATE] [DATE] [DATE] [DATE] [DATE]…" at bounding box center [492, 325] width 961 height 544
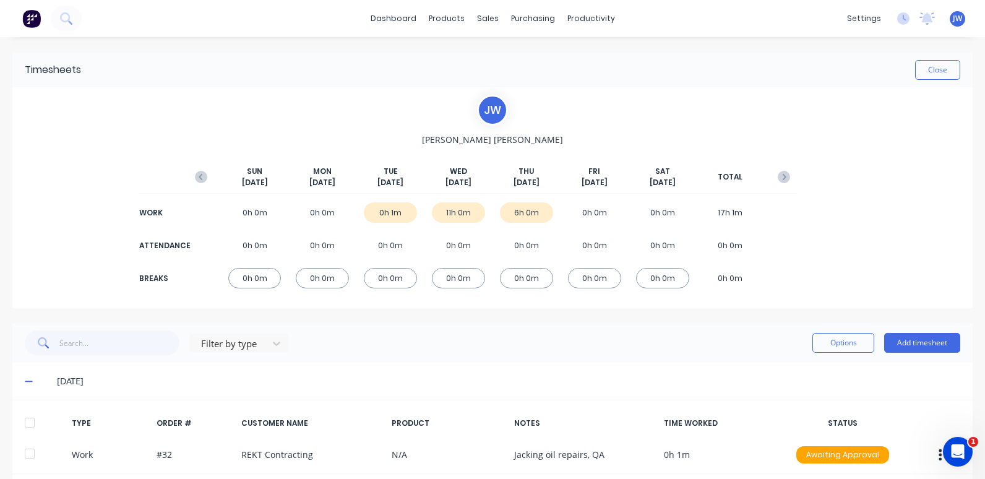
click at [558, 373] on div "[DATE]" at bounding box center [492, 381] width 961 height 37
click at [527, 214] on div "6h 0m" at bounding box center [526, 212] width 53 height 20
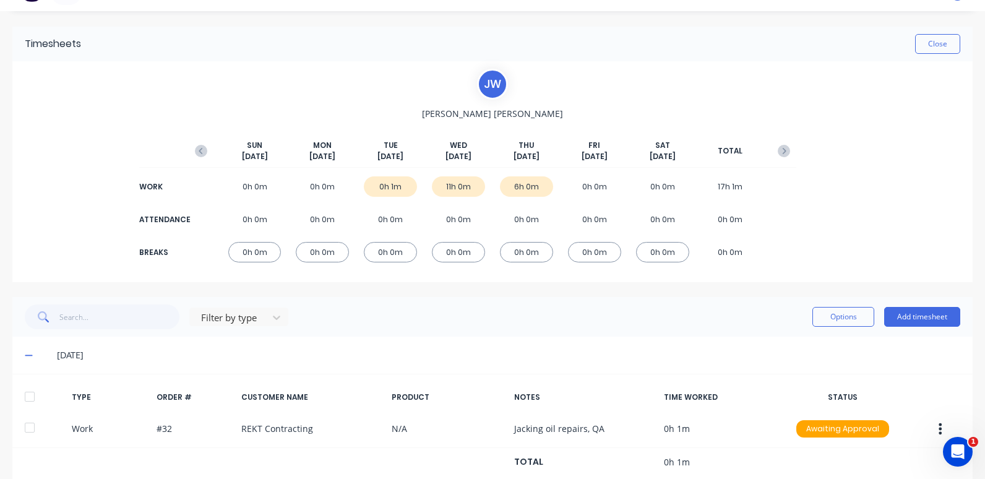
scroll to position [9, 0]
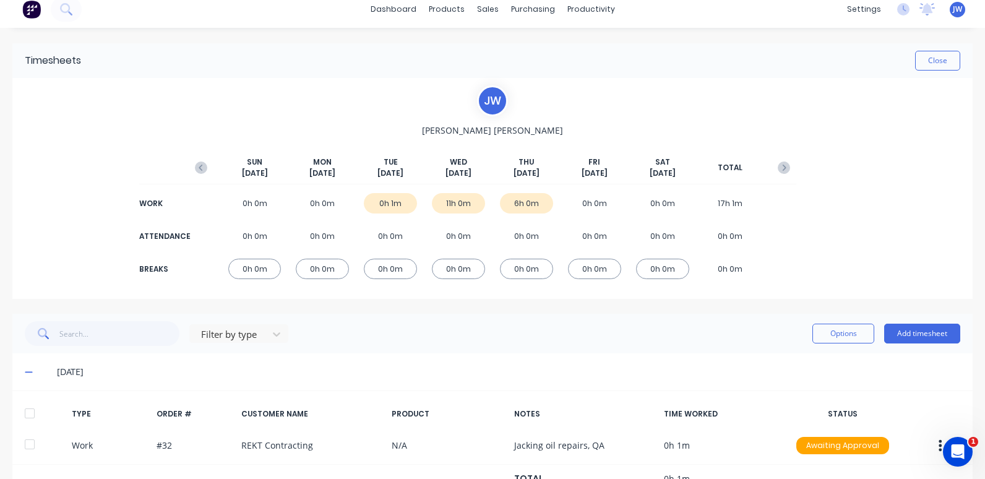
click at [33, 373] on span at bounding box center [31, 372] width 12 height 12
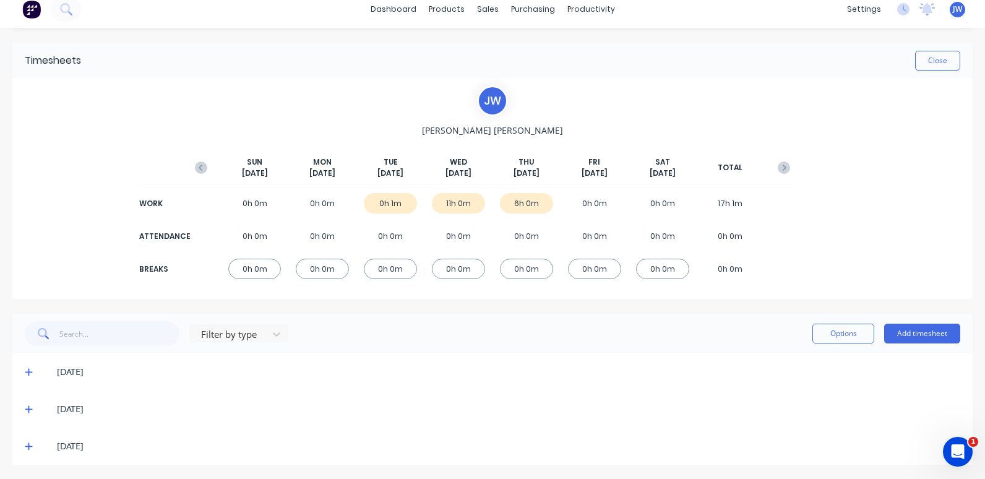
scroll to position [11, 0]
click at [783, 168] on icon "button" at bounding box center [784, 166] width 12 height 12
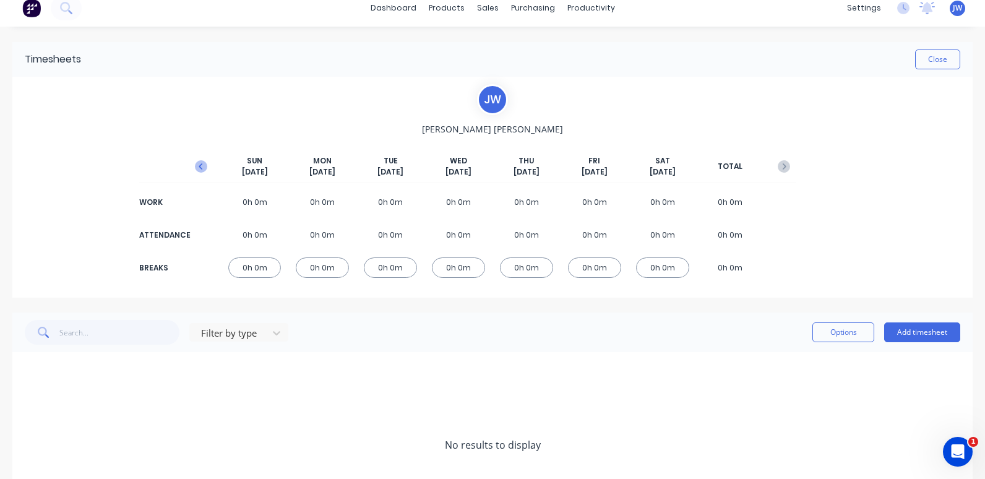
click at [202, 168] on icon "button" at bounding box center [201, 166] width 12 height 12
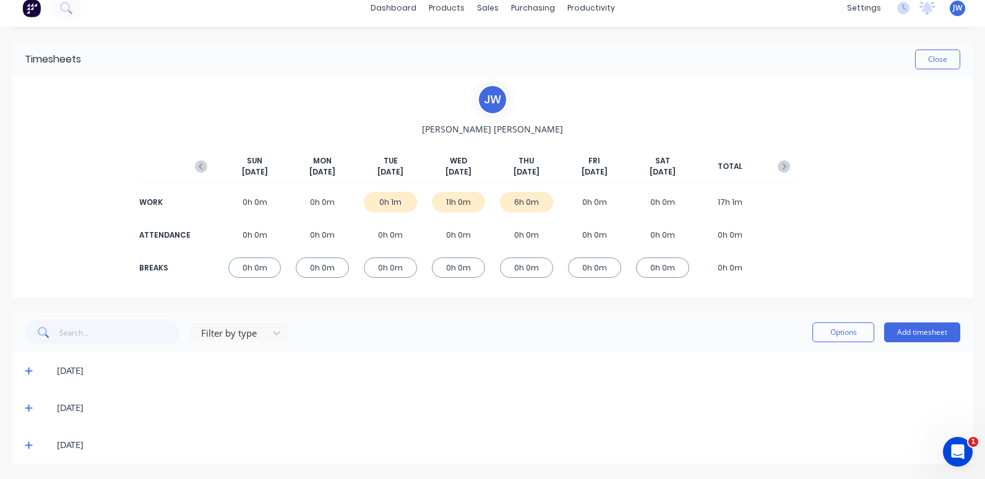
click at [459, 205] on div "11h 0m" at bounding box center [458, 202] width 53 height 20
click at [27, 407] on icon at bounding box center [29, 408] width 8 height 9
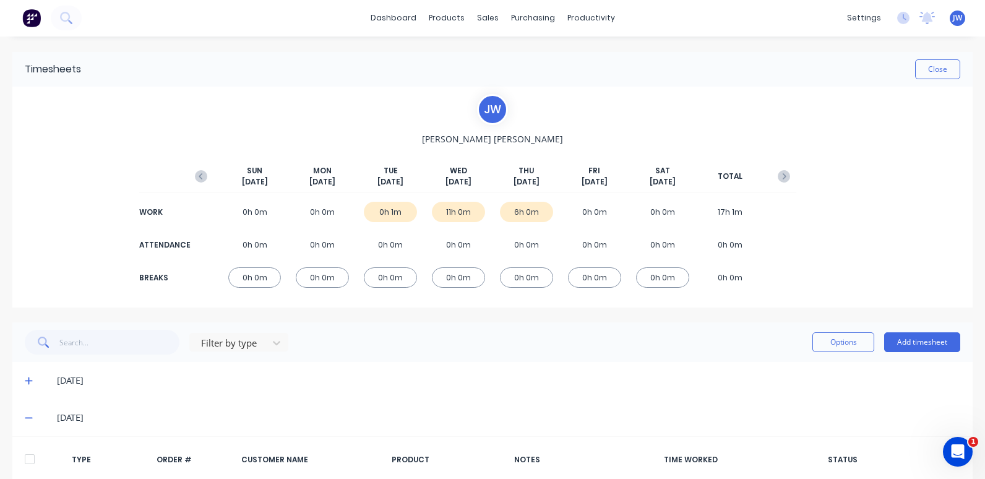
scroll to position [0, 0]
drag, startPoint x: 419, startPoint y: 167, endPoint x: 483, endPoint y: 268, distance: 119.7
click at [483, 268] on div "[DATE] [DATE] [DATE] [DATE] [DATE] [DATE] [DATE] TOTAL WORK 0h 0m 0h 0m 0h 1m 1…" at bounding box center [493, 223] width 608 height 155
click at [469, 331] on div "Filter by type Options Add timesheet" at bounding box center [493, 343] width 936 height 25
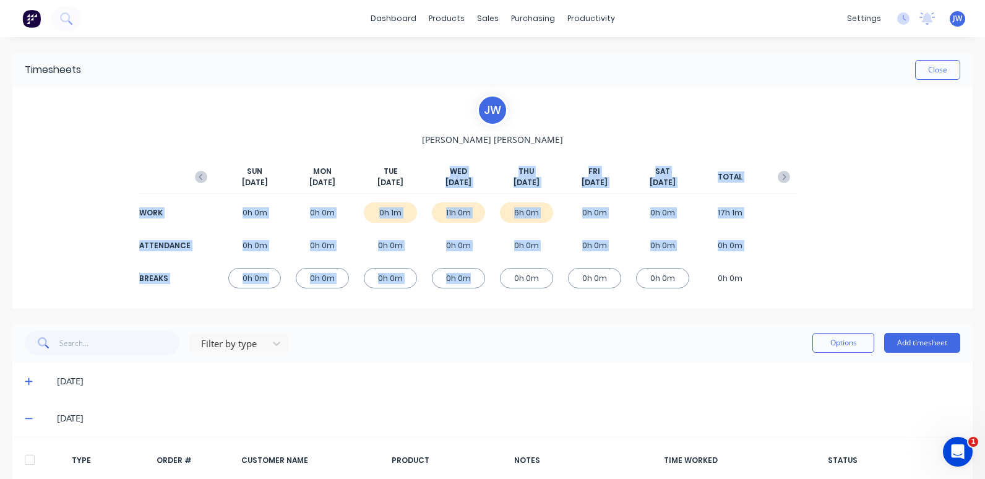
drag, startPoint x: 447, startPoint y: 171, endPoint x: 465, endPoint y: 286, distance: 116.6
click at [465, 286] on div "[DATE] [DATE] [DATE] [DATE] [DATE] [DATE] [DATE] TOTAL WORK 0h 0m 0h 0m 0h 1m 1…" at bounding box center [493, 223] width 608 height 155
click at [442, 304] on div "[PERSON_NAME] [PERSON_NAME] [DATE] [DATE] [DATE] [DATE] [DATE] [DATE] [DATE] TO…" at bounding box center [492, 197] width 961 height 221
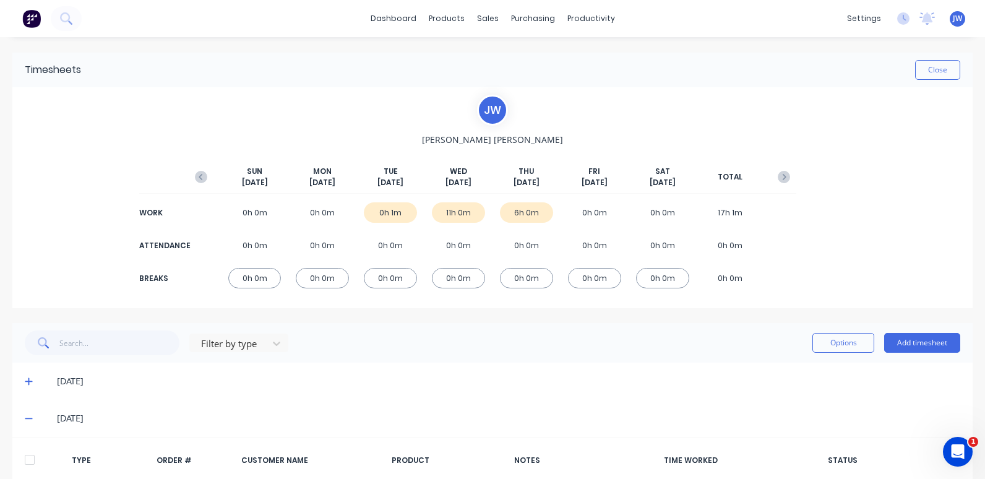
drag, startPoint x: 447, startPoint y: 170, endPoint x: 470, endPoint y: 189, distance: 30.4
click at [470, 189] on div "[DATE] [DATE] [DATE] [DATE] [DATE] [DATE] [DATE] TOTAL" at bounding box center [493, 180] width 608 height 28
click at [439, 363] on div "[DATE]" at bounding box center [492, 381] width 961 height 37
drag, startPoint x: 447, startPoint y: 171, endPoint x: 474, endPoint y: 183, distance: 29.9
click at [474, 183] on div "[DATE]" at bounding box center [458, 177] width 53 height 22
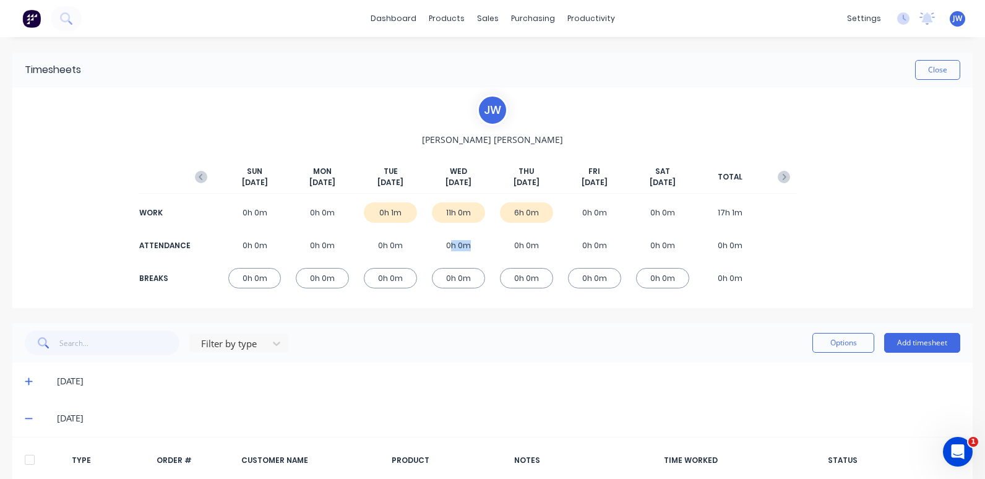
drag, startPoint x: 445, startPoint y: 243, endPoint x: 468, endPoint y: 243, distance: 22.9
click at [468, 243] on div "0h 0m" at bounding box center [458, 245] width 53 height 20
drag, startPoint x: 443, startPoint y: 245, endPoint x: 469, endPoint y: 245, distance: 25.4
click at [469, 245] on div "0h 0m" at bounding box center [458, 245] width 53 height 20
click at [476, 322] on div "Timesheets Close [PERSON_NAME] [PERSON_NAME] [DATE] [DATE] [DATE] [DATE] [DATE]…" at bounding box center [492, 325] width 961 height 544
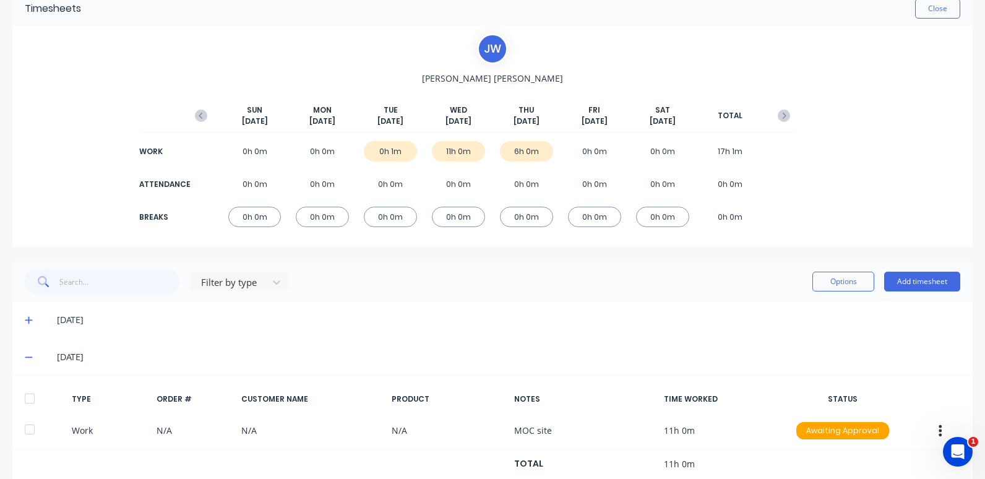
scroll to position [133, 0]
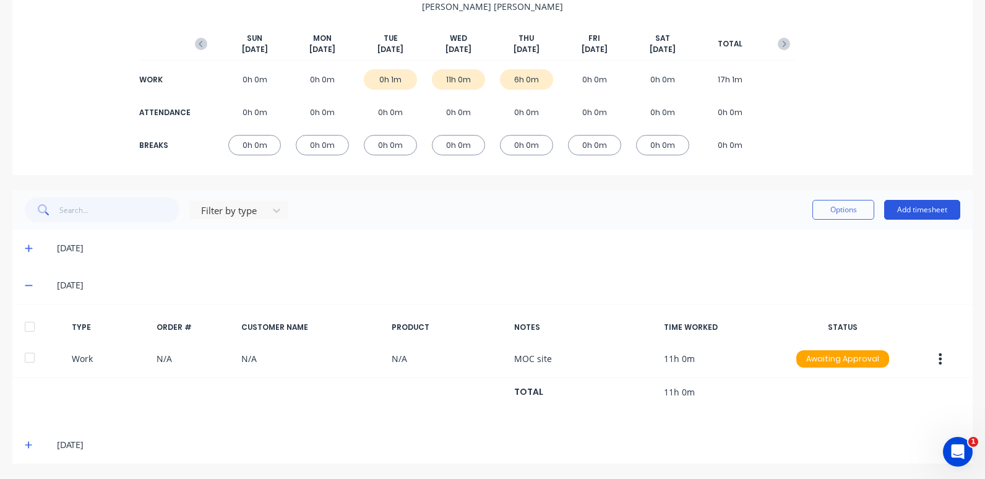
click at [922, 210] on button "Add timesheet" at bounding box center [923, 210] width 76 height 20
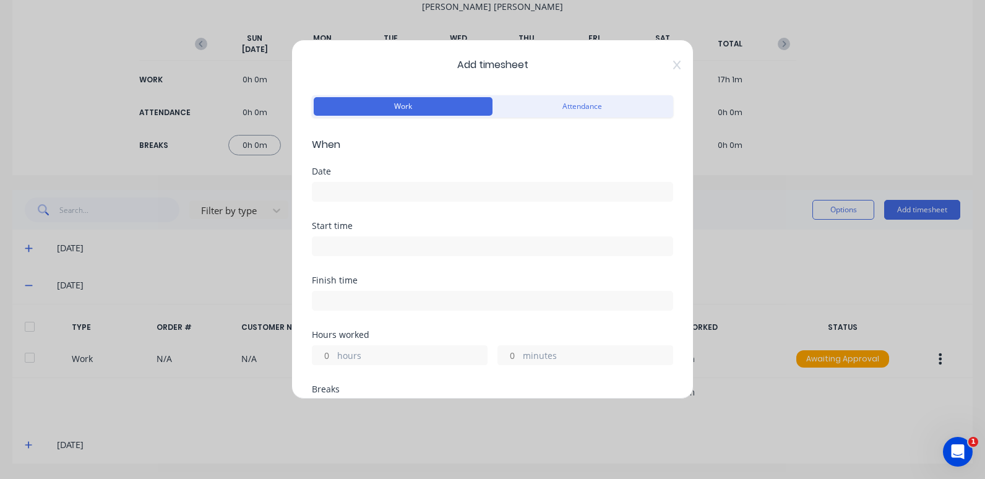
click at [393, 189] on input at bounding box center [493, 192] width 360 height 19
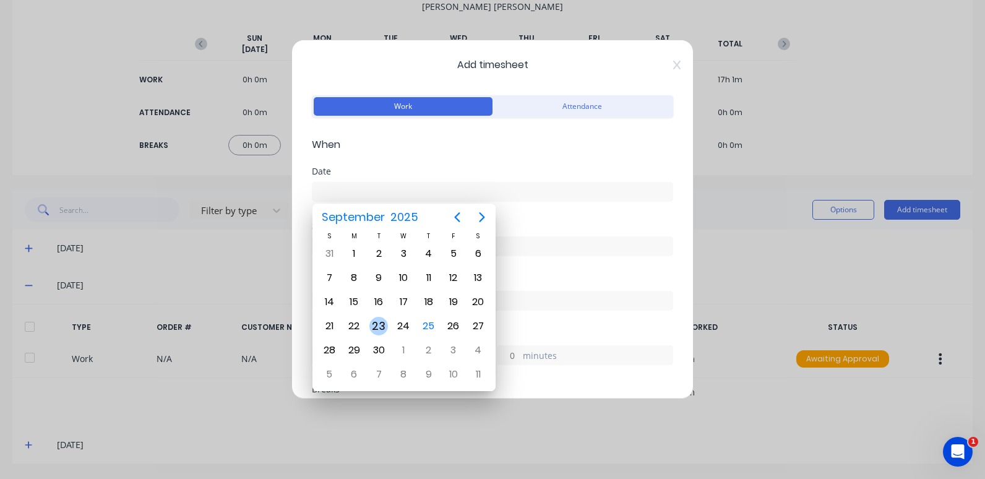
click at [375, 326] on div "23" at bounding box center [379, 326] width 19 height 19
type input "[DATE]"
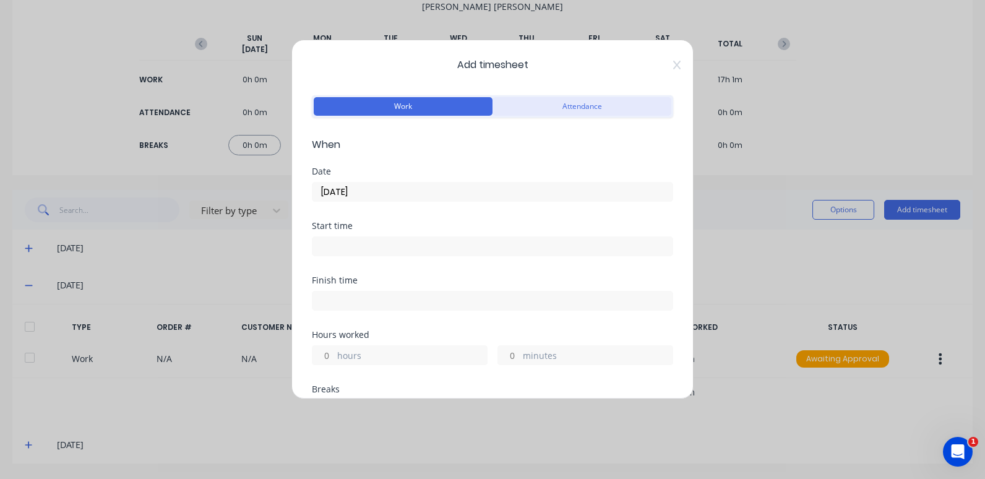
click at [547, 105] on button "Attendance" at bounding box center [582, 106] width 179 height 19
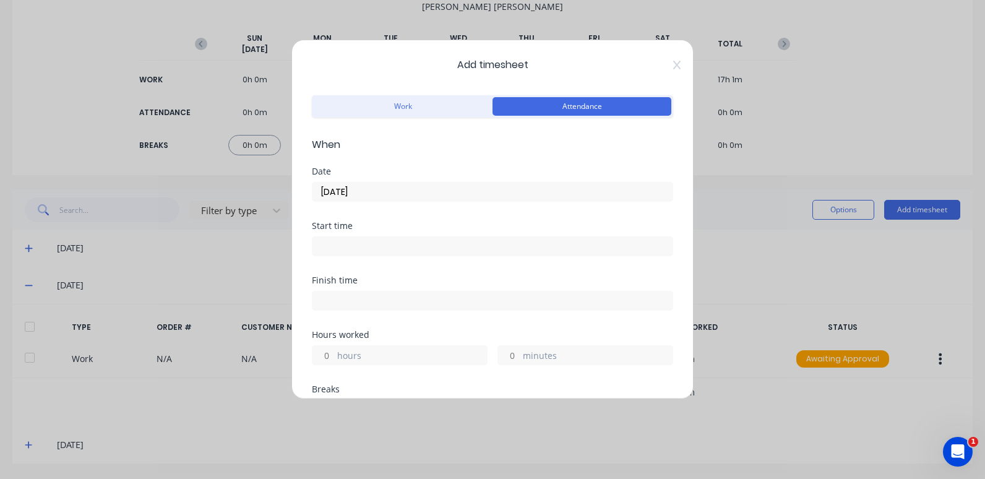
click at [338, 246] on input at bounding box center [493, 246] width 360 height 19
type input "05:40 PM"
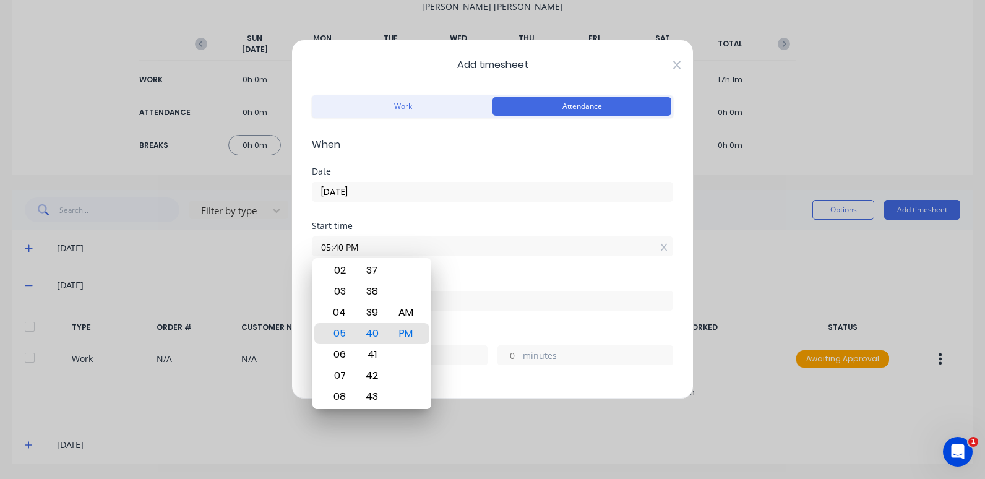
click at [673, 62] on icon at bounding box center [676, 65] width 7 height 9
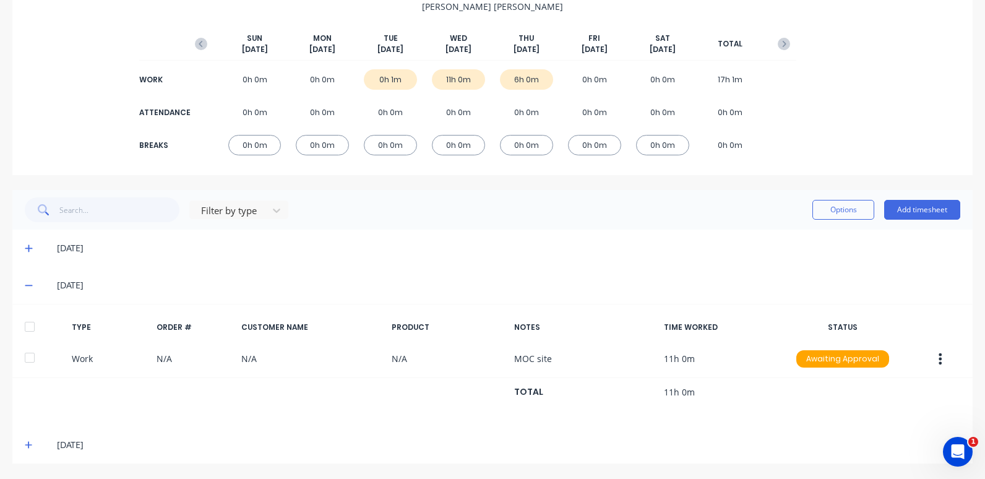
click at [458, 82] on div "11h 0m" at bounding box center [458, 79] width 53 height 20
click at [392, 76] on div "0h 1m" at bounding box center [390, 79] width 53 height 20
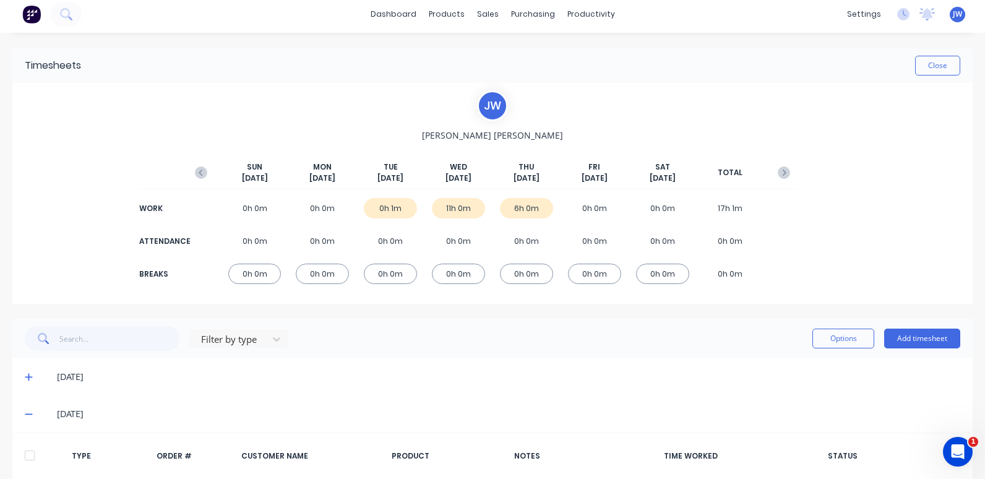
scroll to position [0, 0]
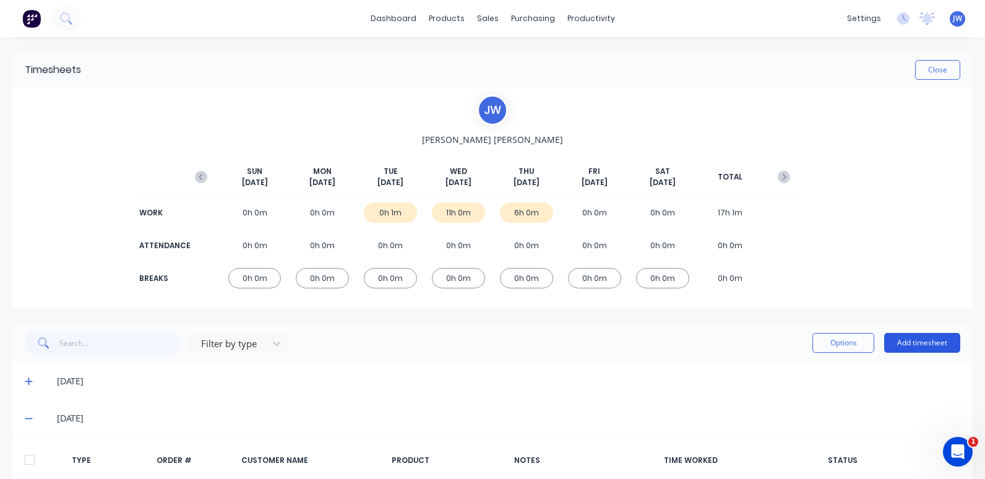
click at [925, 340] on button "Add timesheet" at bounding box center [923, 343] width 76 height 20
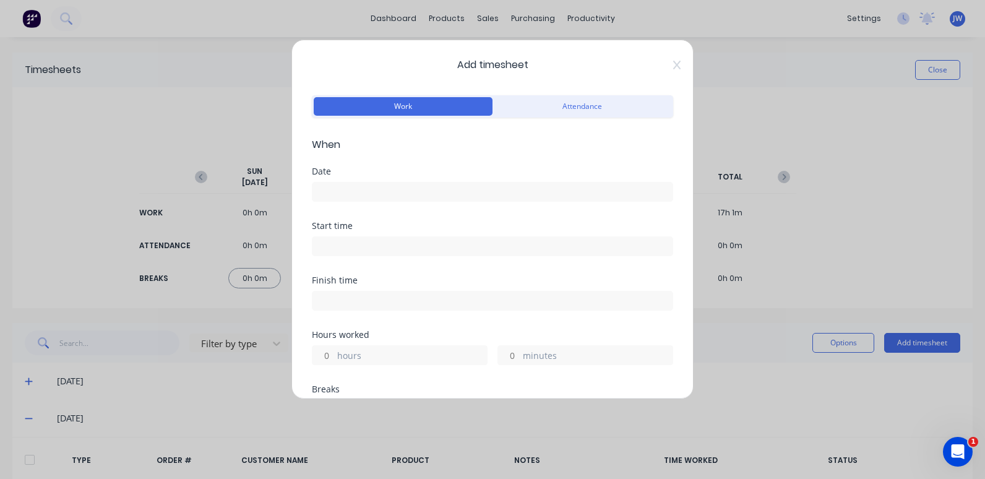
click at [377, 191] on input at bounding box center [493, 192] width 360 height 19
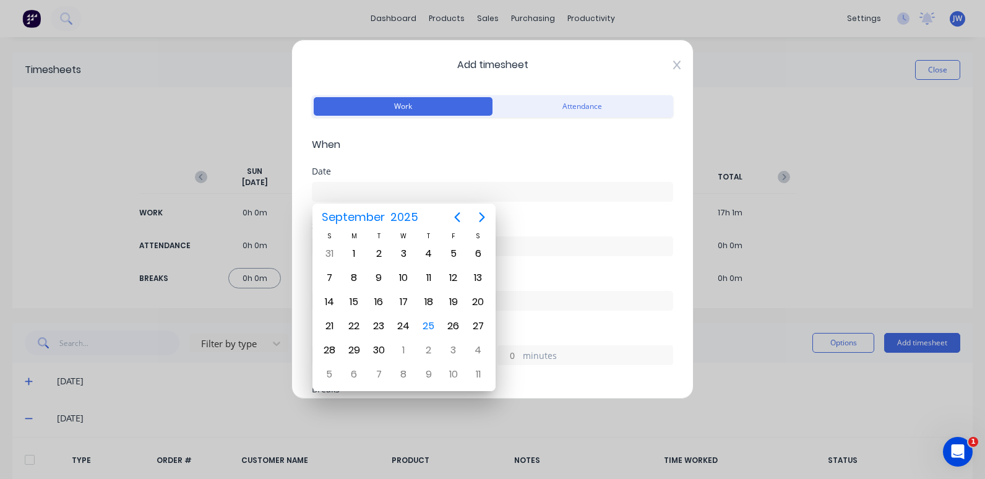
click at [673, 64] on icon at bounding box center [676, 65] width 7 height 10
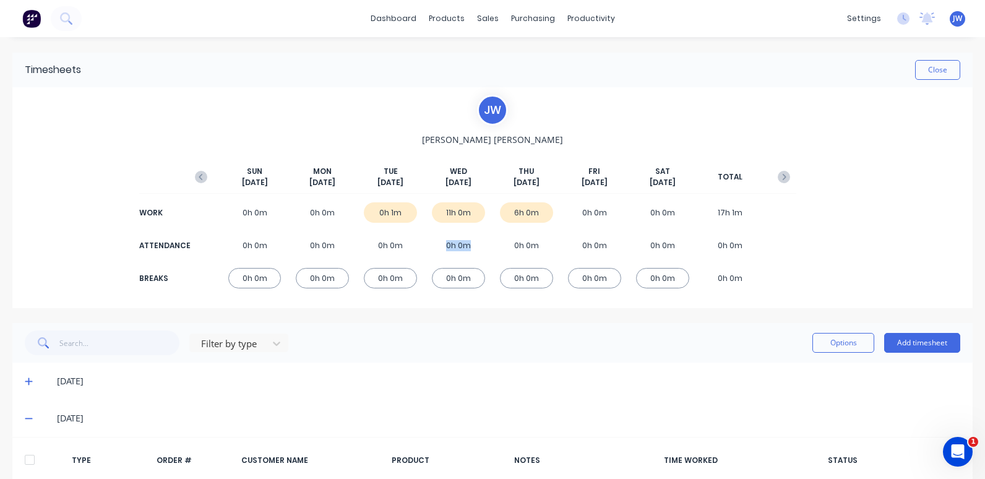
drag, startPoint x: 443, startPoint y: 245, endPoint x: 487, endPoint y: 245, distance: 44.0
click at [487, 245] on div "ATTENDANCE 0h 0m 0h 0m 0h 0m 0h 0m 0h 0m 0h 0m 0h 0m 0h 0m" at bounding box center [493, 246] width 608 height 28
click at [475, 354] on div "Filter by type Options Add timesheet" at bounding box center [493, 343] width 936 height 25
drag, startPoint x: 465, startPoint y: 246, endPoint x: 435, endPoint y: 246, distance: 29.7
click at [435, 246] on div "0h 0m" at bounding box center [458, 245] width 53 height 20
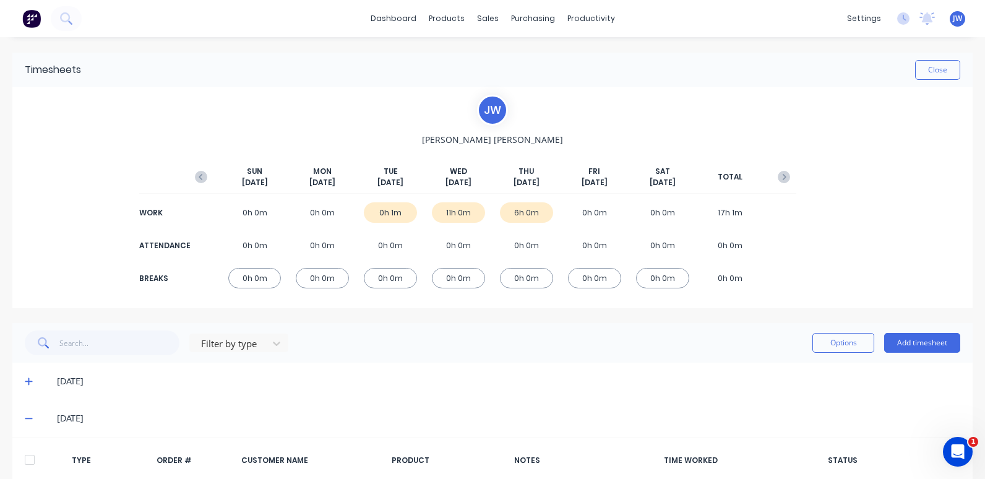
click at [437, 373] on div "[DATE]" at bounding box center [492, 381] width 961 height 37
drag, startPoint x: 443, startPoint y: 245, endPoint x: 471, endPoint y: 246, distance: 28.5
click at [471, 246] on div "0h 0m" at bounding box center [458, 245] width 53 height 20
drag, startPoint x: 478, startPoint y: 344, endPoint x: 448, endPoint y: 292, distance: 60.0
click at [478, 342] on div "Filter by type Options Add timesheet" at bounding box center [493, 343] width 936 height 25
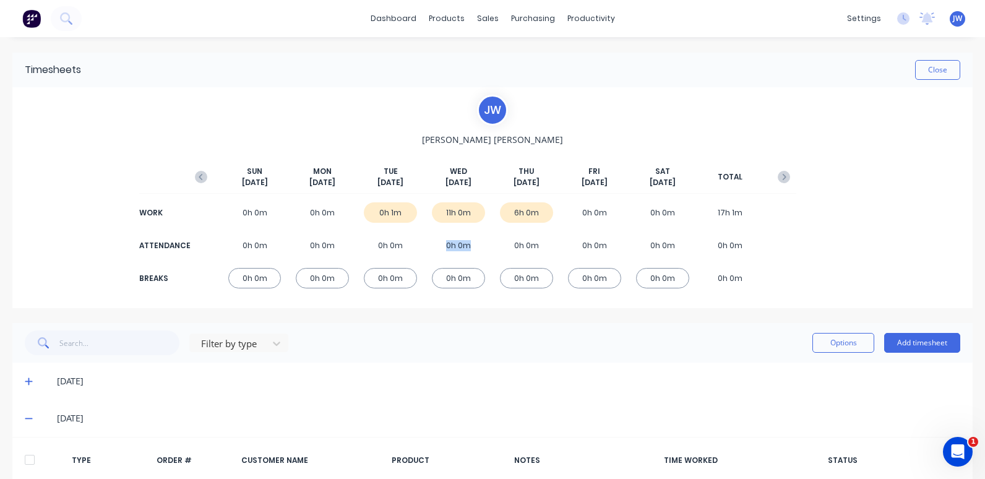
drag, startPoint x: 463, startPoint y: 246, endPoint x: 426, endPoint y: 245, distance: 36.5
click at [426, 245] on div "ATTENDANCE 0h 0m 0h 0m 0h 0m 0h 0m 0h 0m 0h 0m 0h 0m 0h 0m" at bounding box center [493, 246] width 608 height 28
click at [443, 328] on div "Filter by type Options Add timesheet" at bounding box center [492, 343] width 961 height 40
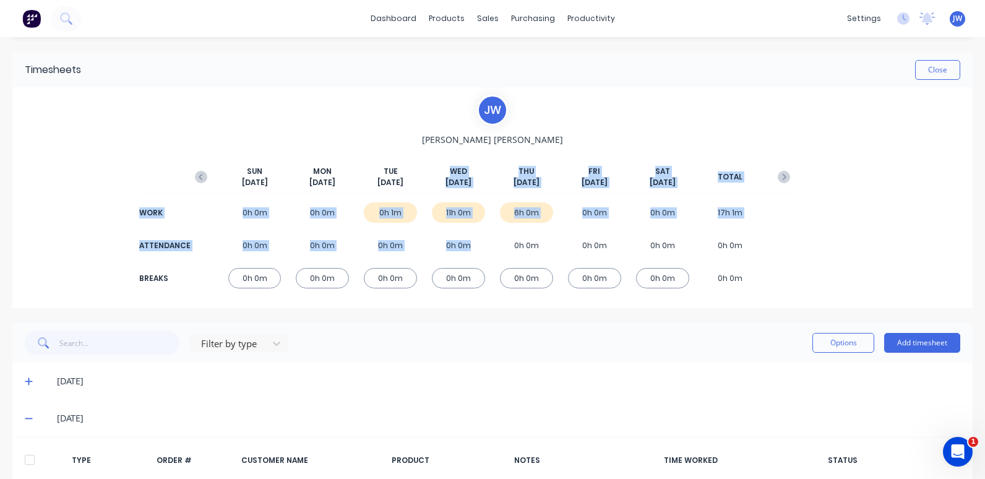
drag, startPoint x: 446, startPoint y: 170, endPoint x: 472, endPoint y: 255, distance: 88.7
click at [472, 255] on div "[DATE] [DATE] [DATE] [DATE] [DATE] [DATE] [DATE] TOTAL WORK 0h 0m 0h 0m 0h 1m 1…" at bounding box center [493, 223] width 608 height 155
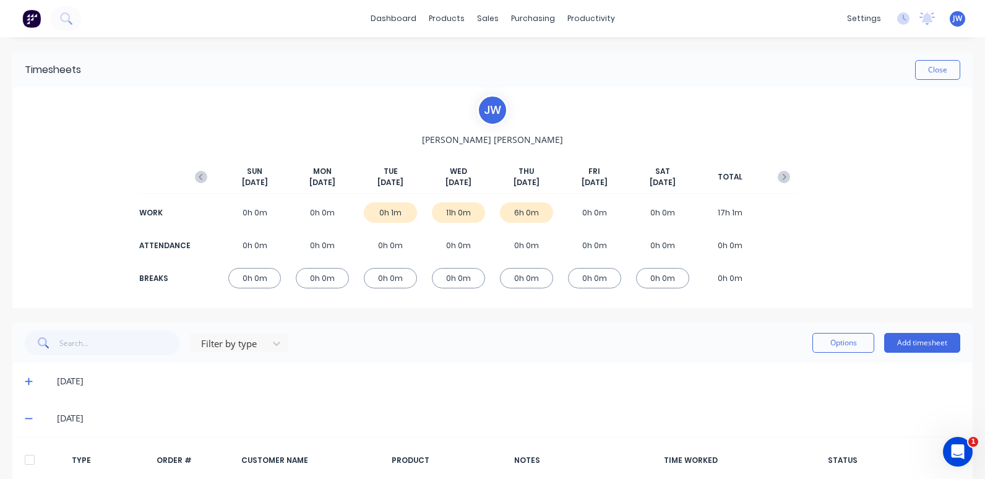
click at [434, 387] on div "[DATE]" at bounding box center [509, 382] width 904 height 14
click at [198, 172] on icon "button" at bounding box center [201, 177] width 12 height 12
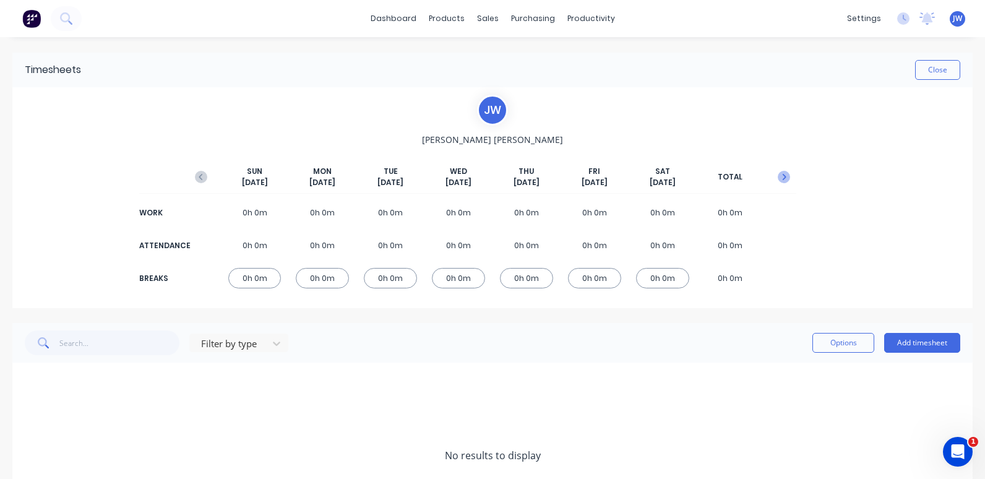
click at [783, 175] on icon "button" at bounding box center [785, 177] width 4 height 6
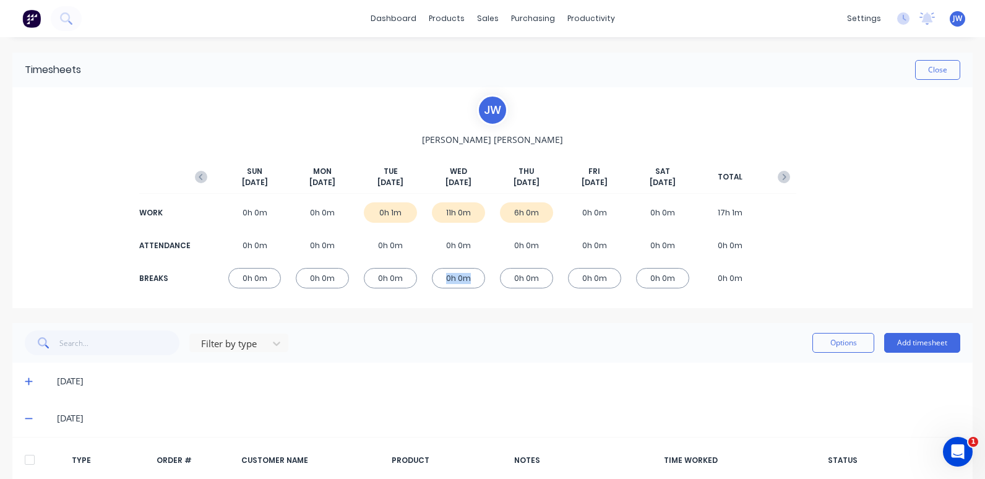
drag, startPoint x: 464, startPoint y: 277, endPoint x: 435, endPoint y: 277, distance: 29.1
click at [435, 277] on div "0h 0m" at bounding box center [458, 278] width 53 height 20
click at [442, 336] on div "Filter by type Options Add timesheet" at bounding box center [493, 343] width 936 height 25
drag, startPoint x: 444, startPoint y: 277, endPoint x: 468, endPoint y: 280, distance: 24.3
click at [468, 280] on div "0h 0m" at bounding box center [458, 278] width 53 height 20
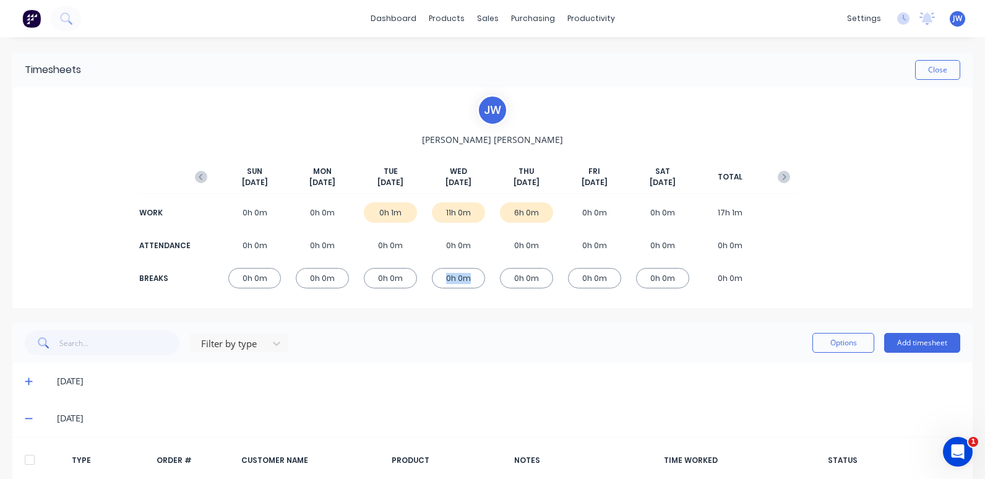
click at [452, 306] on div "[PERSON_NAME] [PERSON_NAME] [DATE] [DATE] [DATE] [DATE] [DATE] [DATE] [DATE] TO…" at bounding box center [492, 197] width 961 height 221
drag, startPoint x: 444, startPoint y: 279, endPoint x: 469, endPoint y: 278, distance: 25.4
click at [469, 278] on div "0h 0m" at bounding box center [458, 278] width 53 height 20
click at [480, 315] on div "Timesheets Close [PERSON_NAME] [PERSON_NAME] [DATE] [DATE] [DATE] [DATE] [DATE]…" at bounding box center [492, 325] width 961 height 544
